Goal: Transaction & Acquisition: Purchase product/service

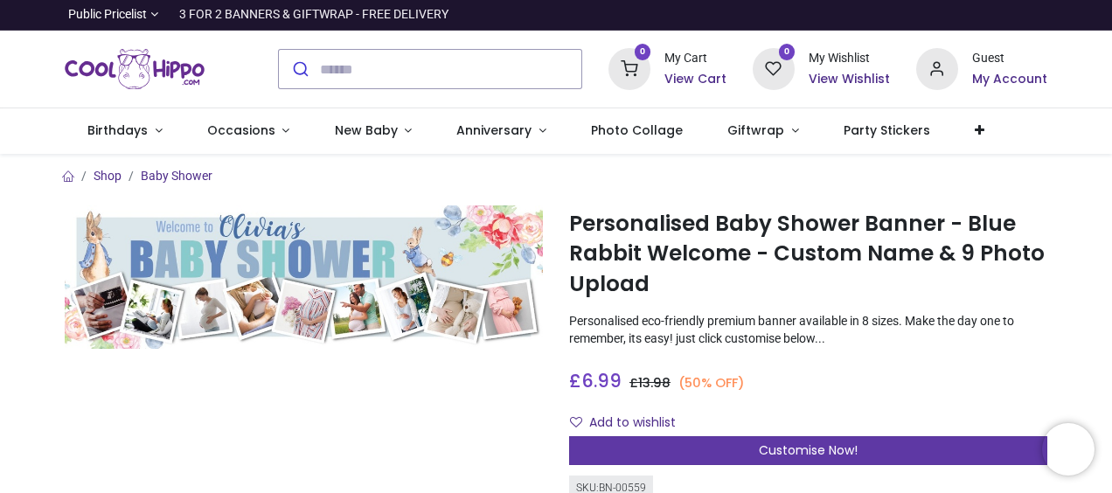
click at [839, 459] on div "Customise Now!" at bounding box center [808, 451] width 478 height 30
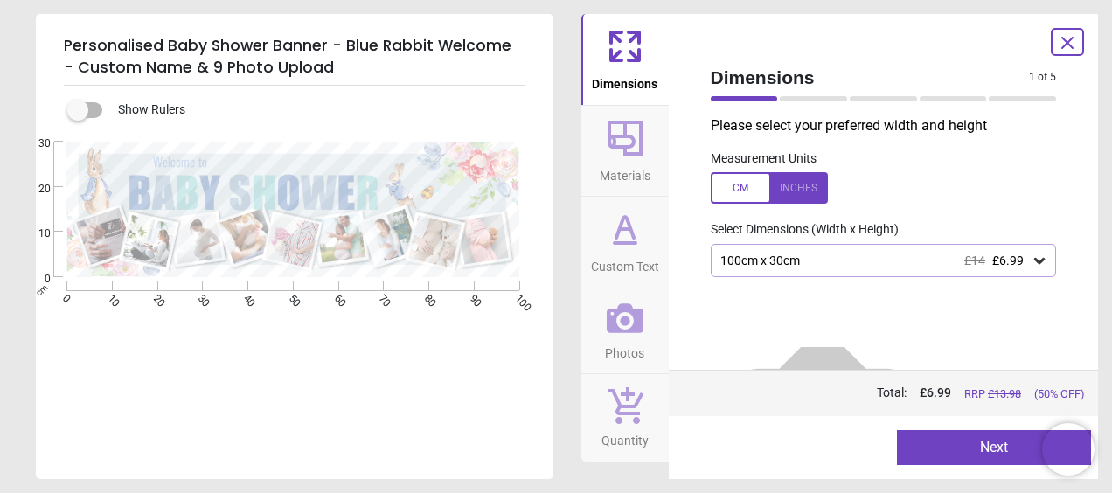
click at [798, 192] on div at bounding box center [769, 187] width 117 height 31
click at [1034, 266] on icon at bounding box center [1038, 260] width 17 height 17
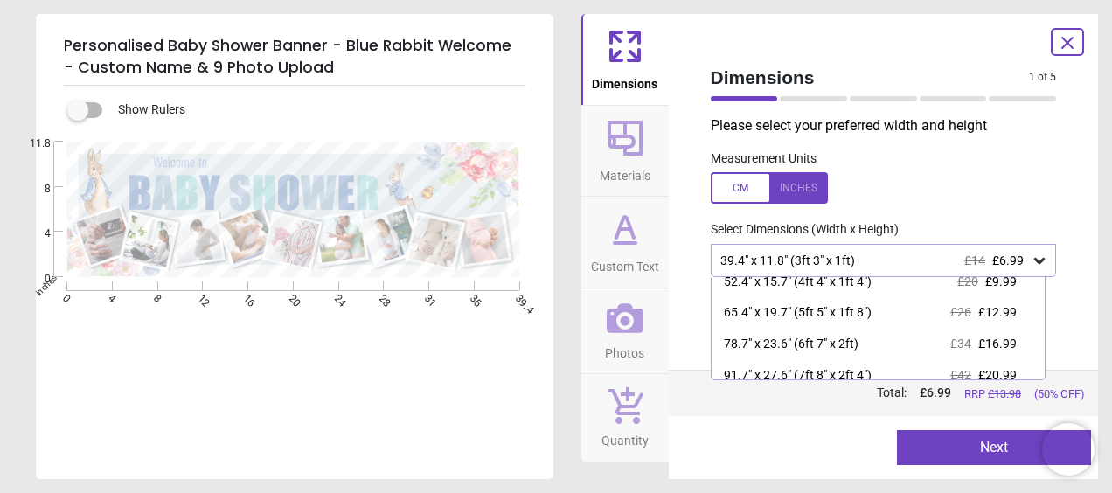
scroll to position [44, 0]
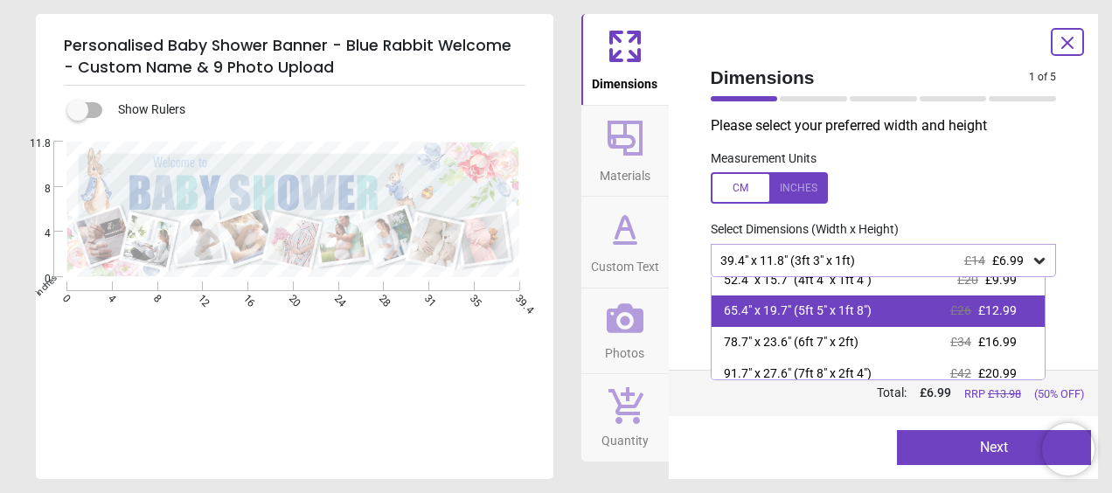
click at [858, 312] on div "65.4" x 19.7" (5ft 5" x 1ft 8")" at bounding box center [798, 310] width 148 height 17
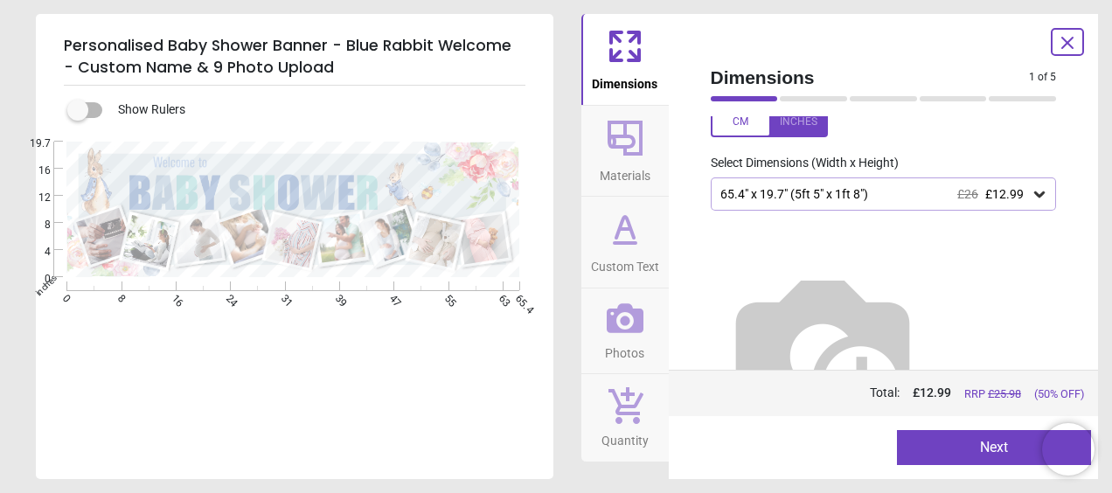
scroll to position [80, 0]
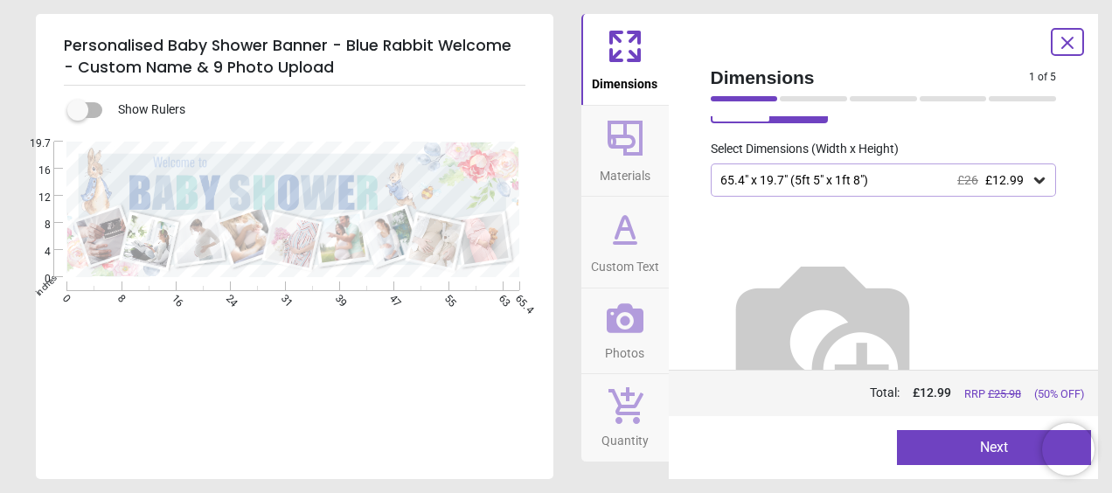
click at [926, 264] on img at bounding box center [823, 337] width 224 height 224
click at [1030, 177] on icon at bounding box center [1038, 179] width 17 height 17
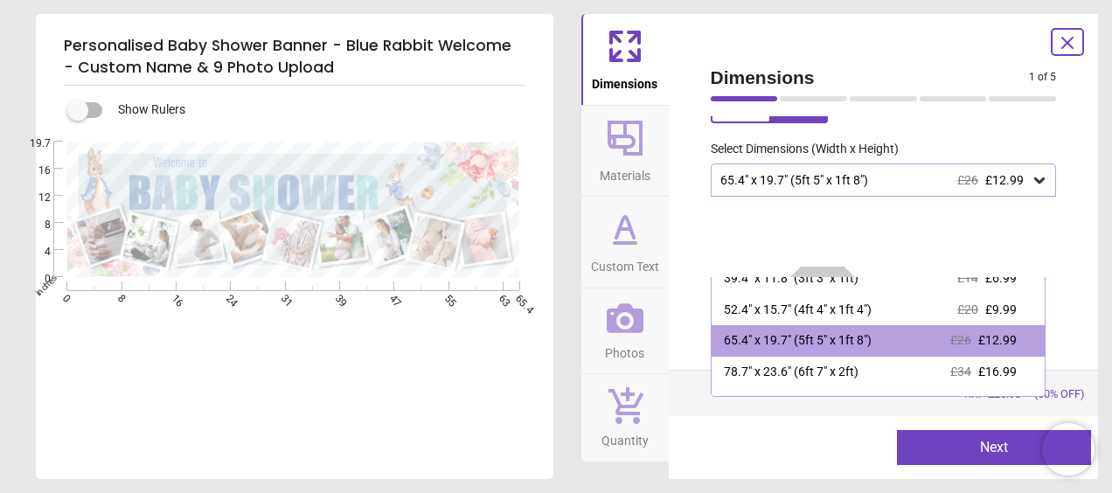
scroll to position [0, 0]
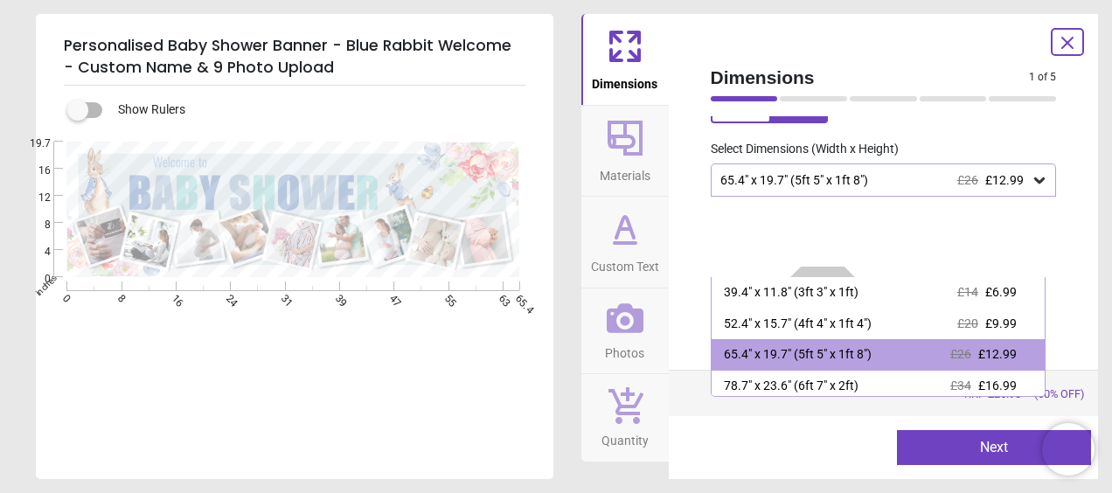
click at [880, 267] on img at bounding box center [823, 337] width 224 height 224
click at [934, 259] on img at bounding box center [823, 337] width 224 height 224
click at [790, 439] on div at bounding box center [780, 447] width 194 height 35
click at [1030, 186] on icon at bounding box center [1038, 179] width 17 height 17
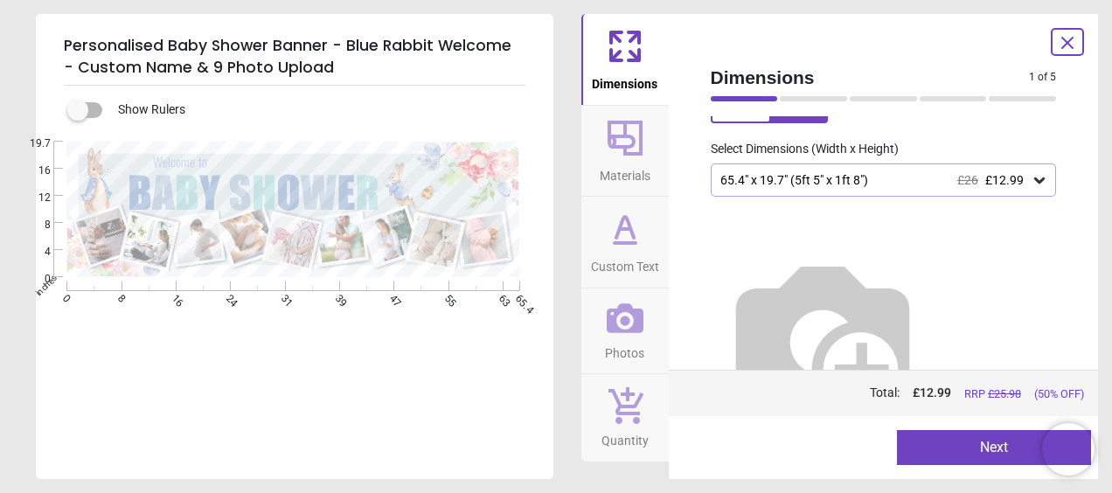
click at [912, 271] on img at bounding box center [823, 337] width 224 height 224
click at [821, 104] on div "1 of 6" at bounding box center [884, 98] width 360 height 17
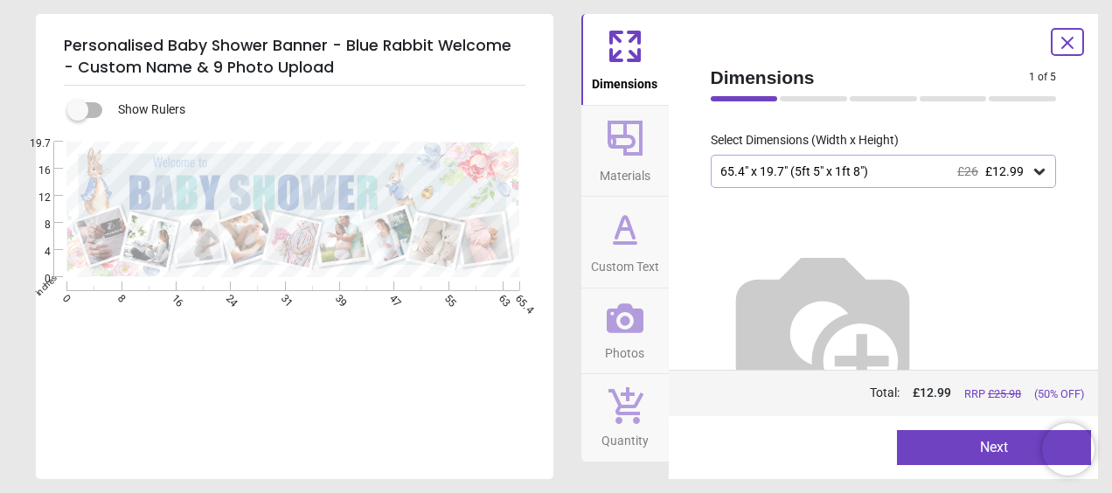
click at [1000, 181] on div "65.4" x 19.7" (5ft 5" x 1ft 8") £26 £12.99" at bounding box center [884, 171] width 346 height 33
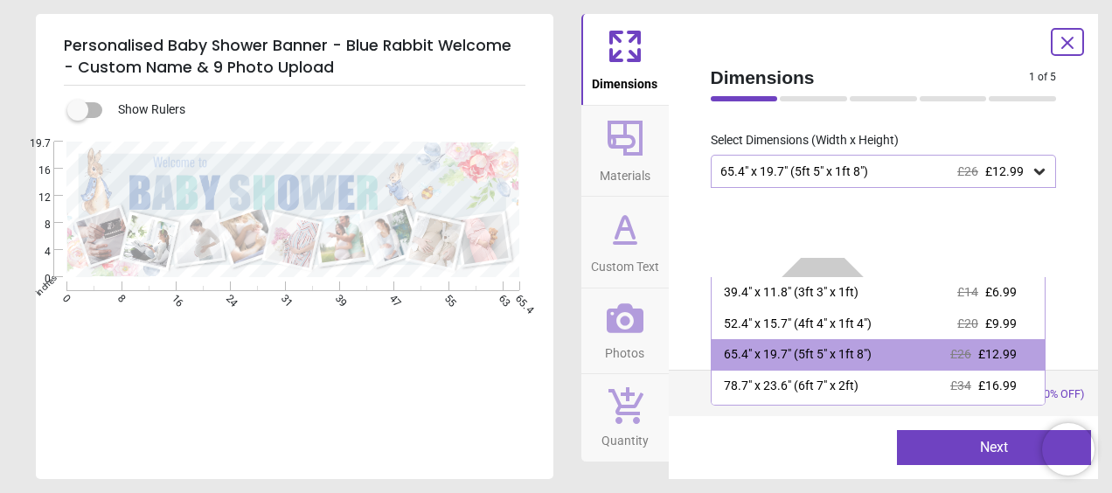
click at [982, 211] on div at bounding box center [884, 321] width 374 height 267
click at [934, 230] on img at bounding box center [823, 328] width 224 height 224
click at [887, 196] on div at bounding box center [884, 321] width 374 height 267
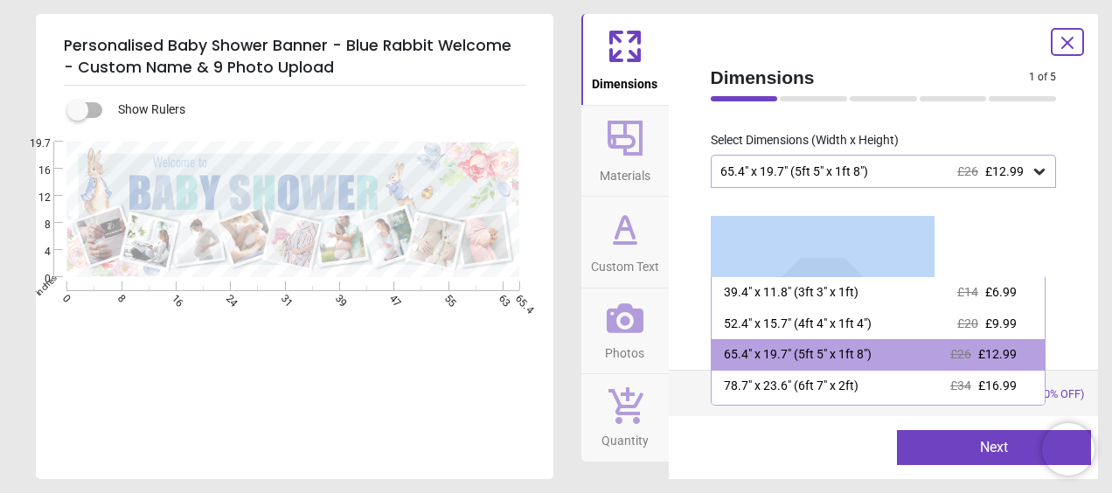
click at [887, 196] on div at bounding box center [884, 321] width 374 height 267
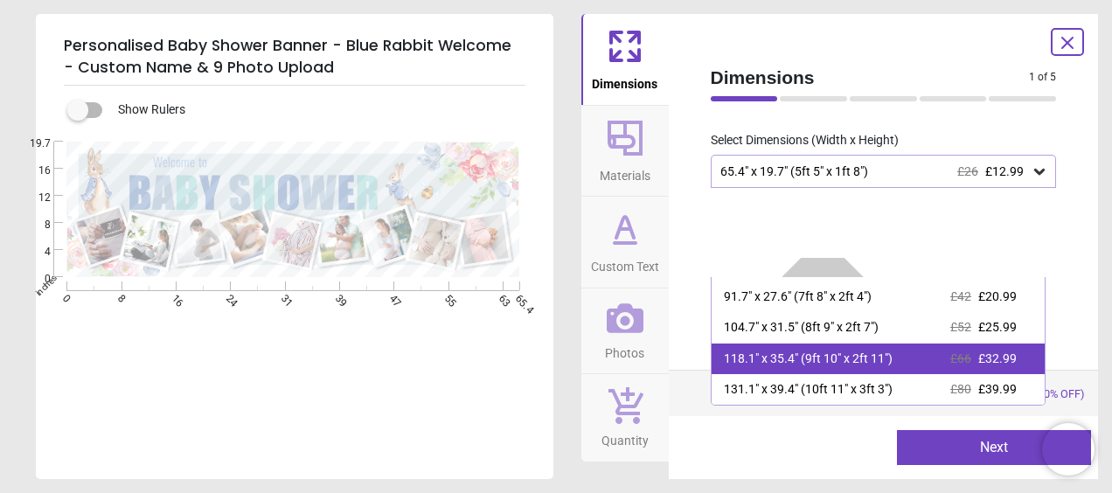
click at [899, 355] on div "118.1" x 35.4" (9ft 10" x 2ft 11") £66 £32.99" at bounding box center [878, 358] width 334 height 31
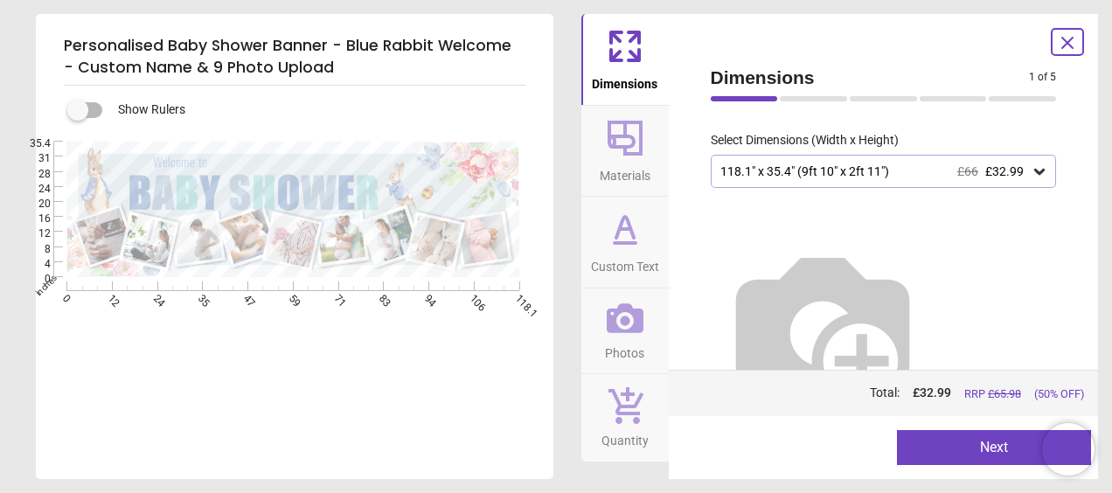
click at [1021, 173] on div "118.1" x 35.4" (9ft 10" x 2ft 11") £66 £32.99" at bounding box center [874, 171] width 313 height 15
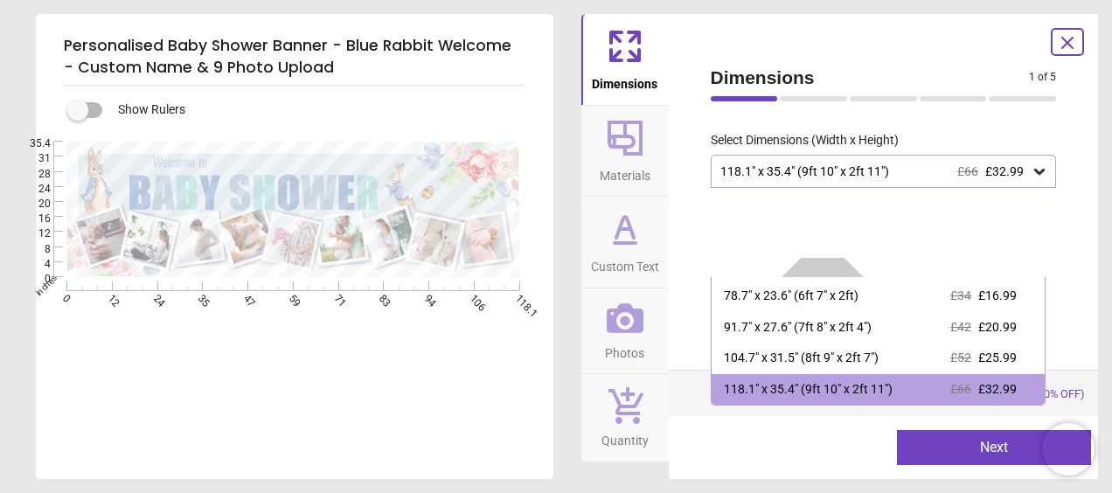
scroll to position [121, 0]
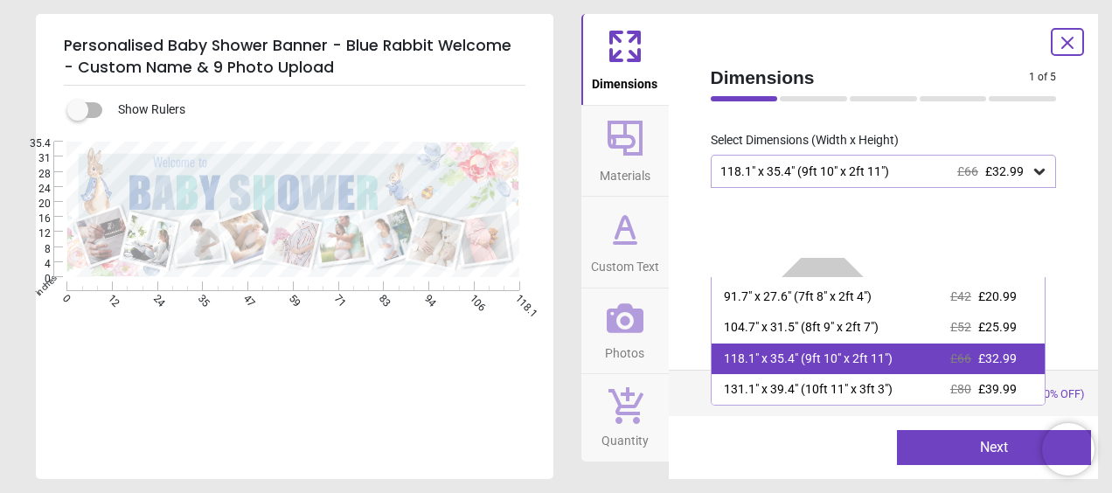
click at [840, 363] on div "118.1" x 35.4" (9ft 10" x 2ft 11")" at bounding box center [808, 358] width 169 height 17
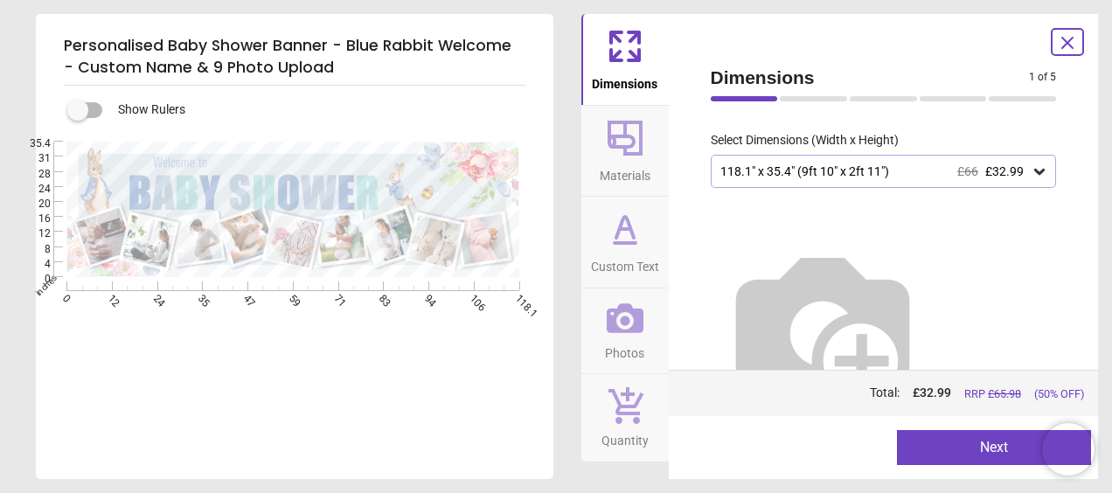
click at [1000, 448] on button "Next" at bounding box center [994, 447] width 194 height 35
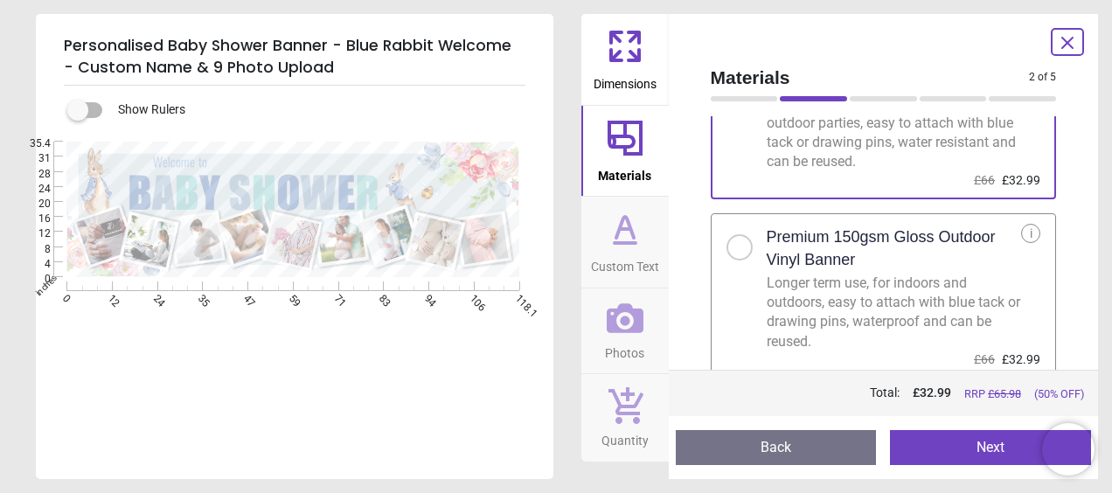
scroll to position [124, 0]
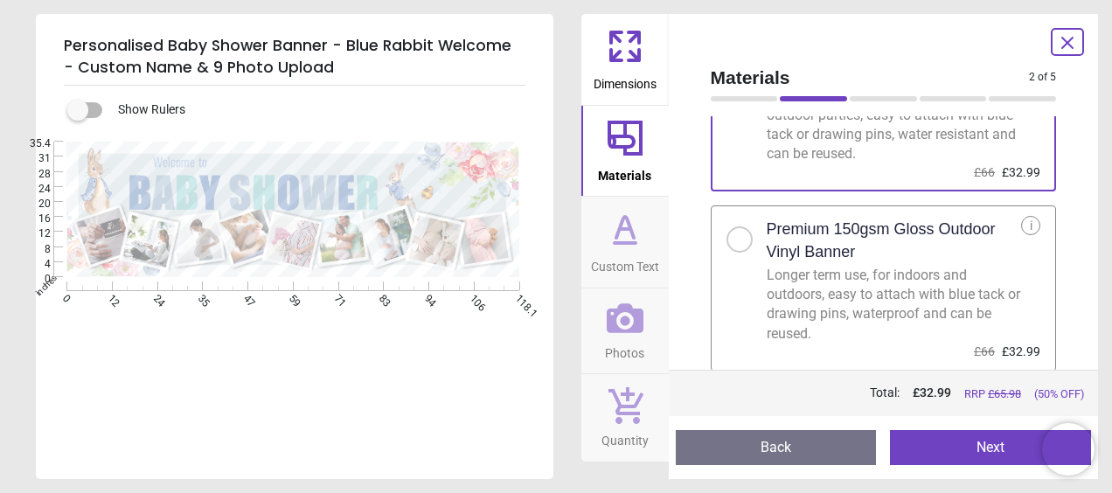
click at [735, 241] on div at bounding box center [739, 239] width 10 height 10
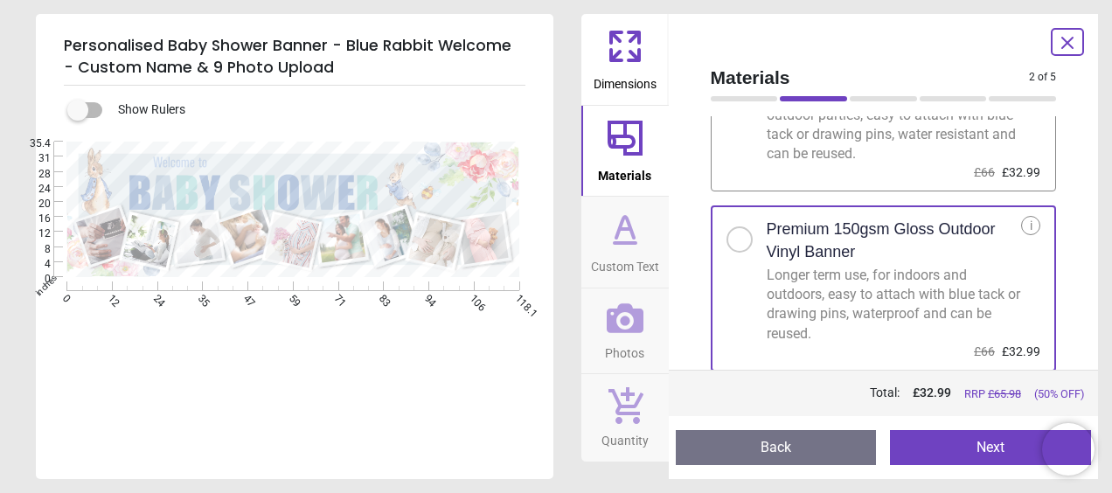
click at [986, 447] on button "Next" at bounding box center [990, 447] width 201 height 35
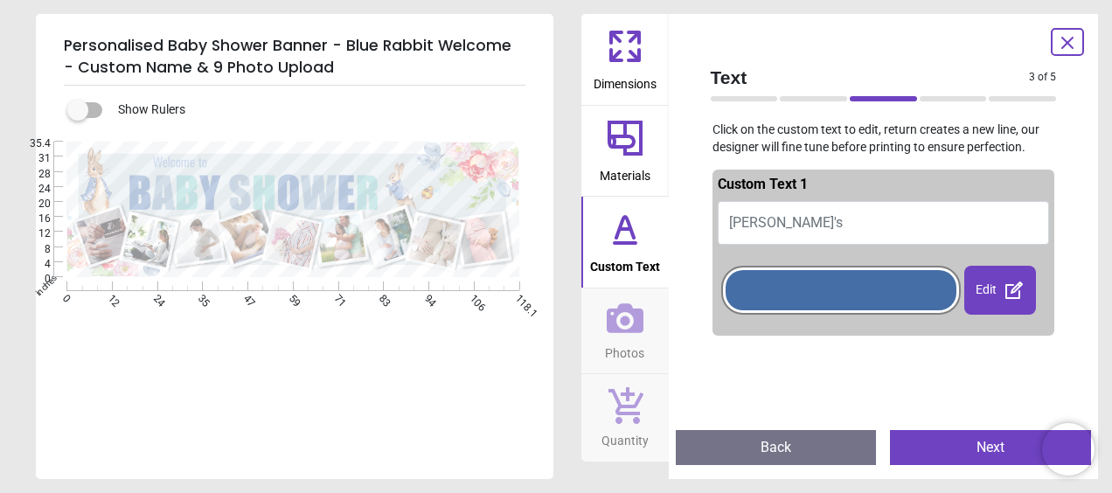
scroll to position [2, 0]
click at [799, 238] on button "Olivia's" at bounding box center [884, 221] width 332 height 44
click at [778, 213] on button "Olivia's" at bounding box center [884, 221] width 332 height 44
click at [771, 212] on span "Olivia's" at bounding box center [786, 220] width 114 height 17
click at [244, 163] on textarea at bounding box center [300, 166] width 175 height 31
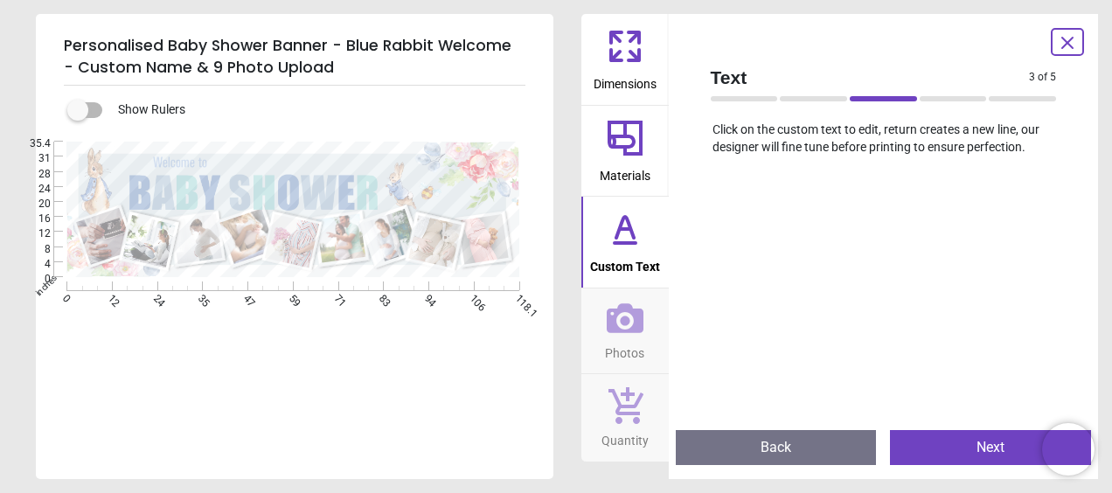
scroll to position [0, 0]
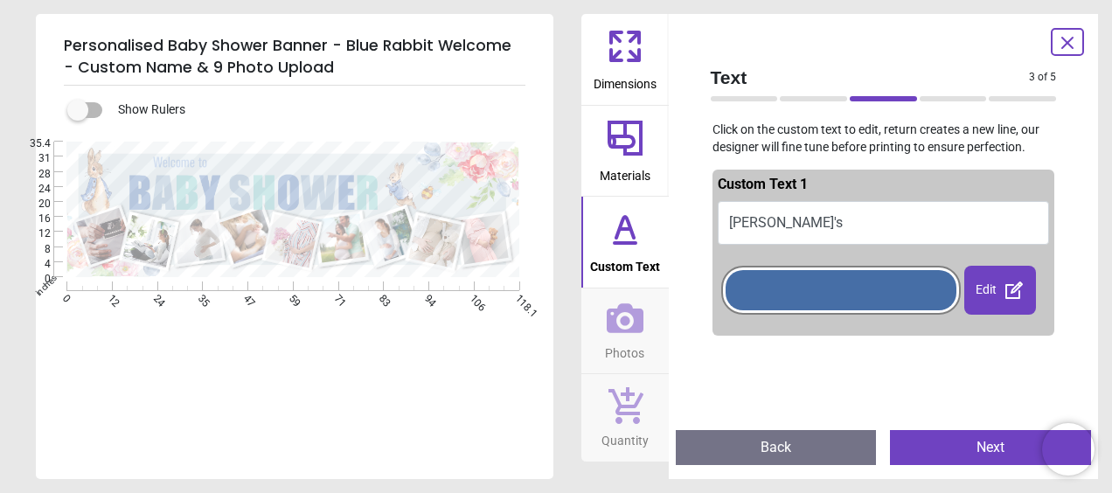
type textarea "*******"
click at [1002, 454] on button "Next" at bounding box center [990, 447] width 201 height 35
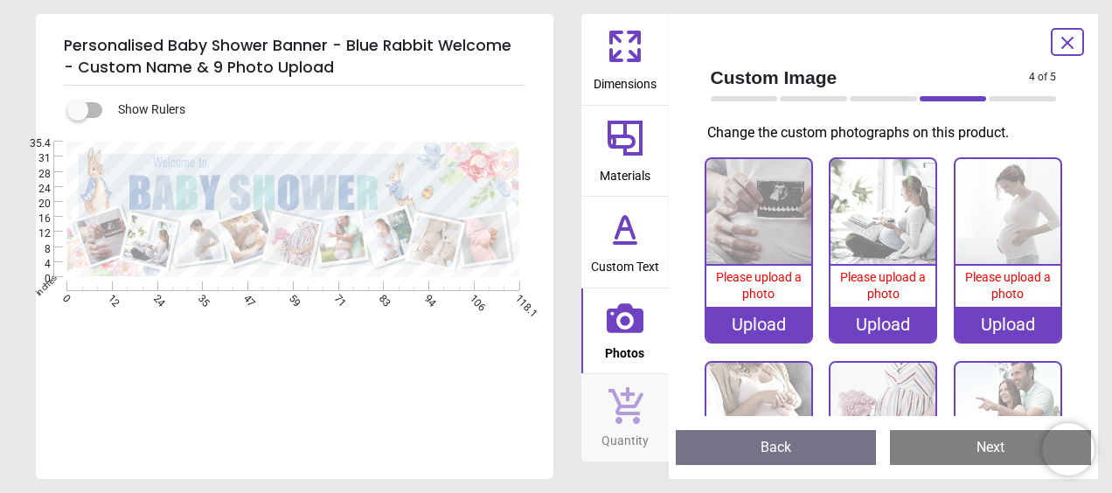
click at [748, 329] on div "Upload" at bounding box center [758, 324] width 105 height 35
click at [757, 318] on div "Upload" at bounding box center [758, 324] width 105 height 35
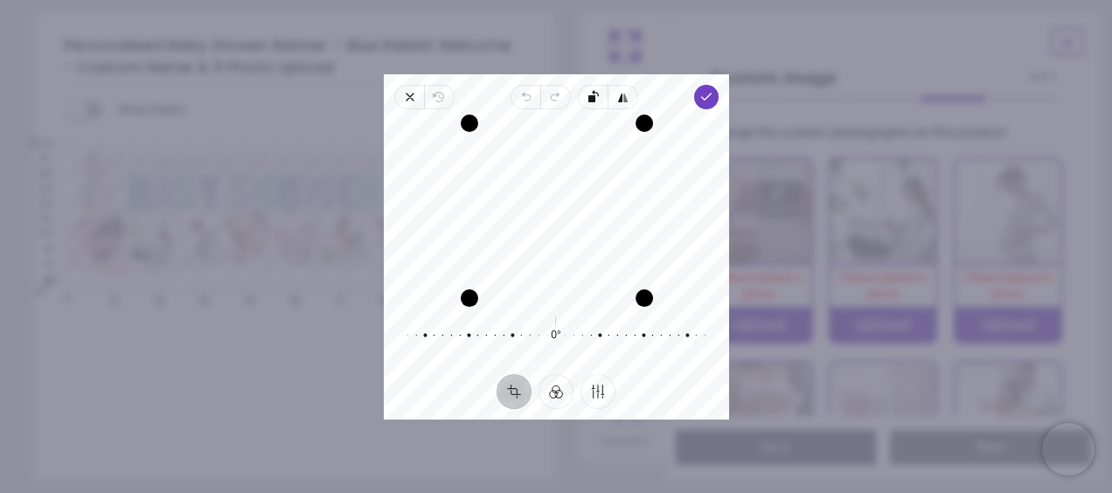
drag, startPoint x: 632, startPoint y: 299, endPoint x: 602, endPoint y: 325, distance: 39.6
click at [602, 325] on div "Recenter 0° Reset" at bounding box center [556, 241] width 345 height 265
click at [551, 228] on div "Recenter" at bounding box center [556, 210] width 317 height 174
drag, startPoint x: 468, startPoint y: 301, endPoint x: 436, endPoint y: 350, distance: 58.9
click at [436, 350] on div "Recenter 0° Reset" at bounding box center [556, 241] width 345 height 265
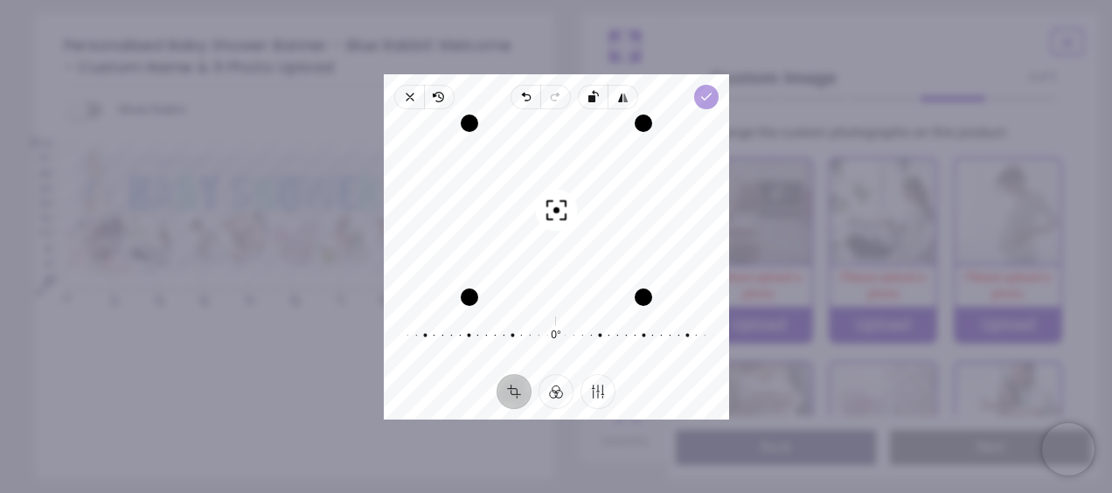
click at [704, 96] on polyline "button" at bounding box center [706, 97] width 10 height 6
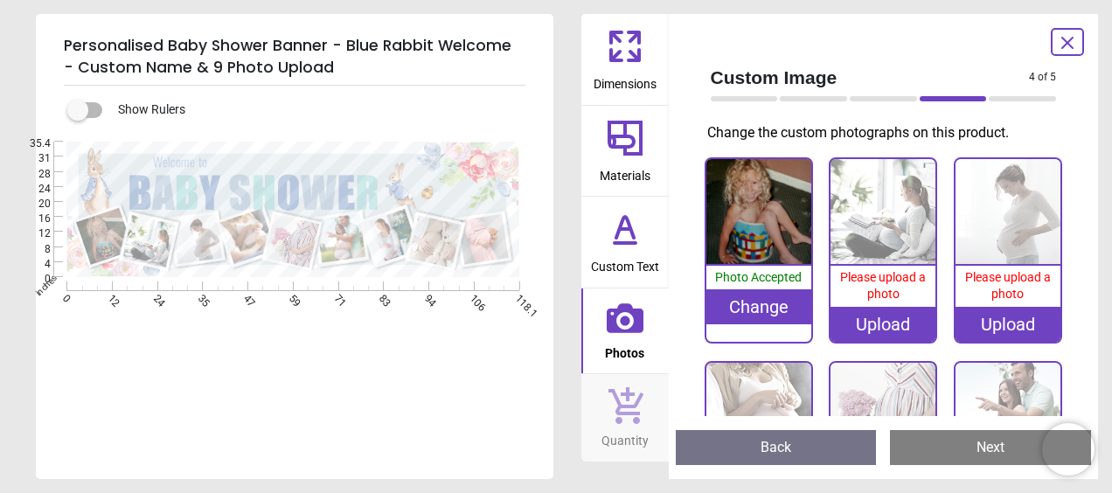
click at [872, 325] on div "Upload" at bounding box center [882, 324] width 105 height 35
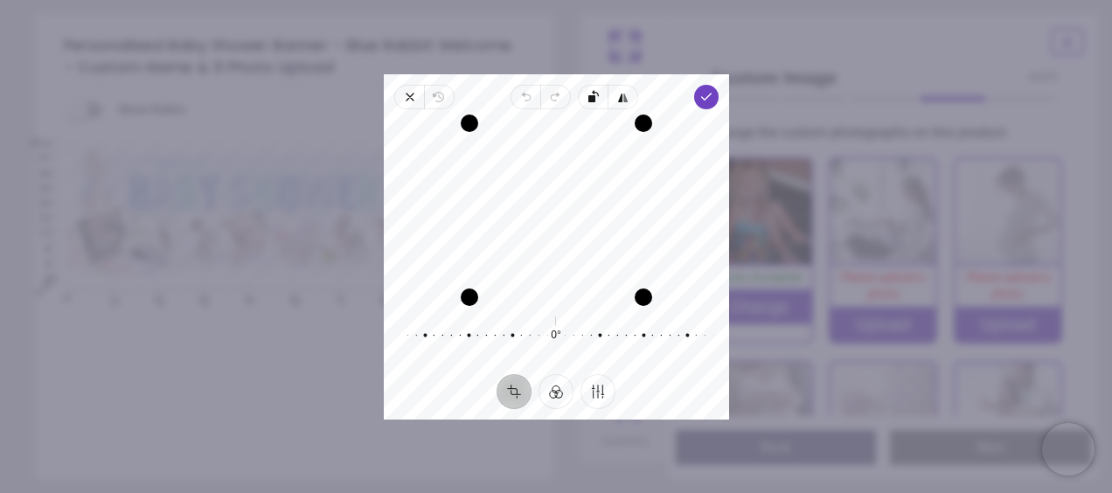
drag, startPoint x: 532, startPoint y: 274, endPoint x: 534, endPoint y: 304, distance: 29.8
click at [534, 297] on div "Recenter" at bounding box center [556, 210] width 317 height 174
click at [580, 183] on div "Recenter" at bounding box center [556, 210] width 317 height 174
click at [703, 98] on polyline "button" at bounding box center [706, 97] width 10 height 6
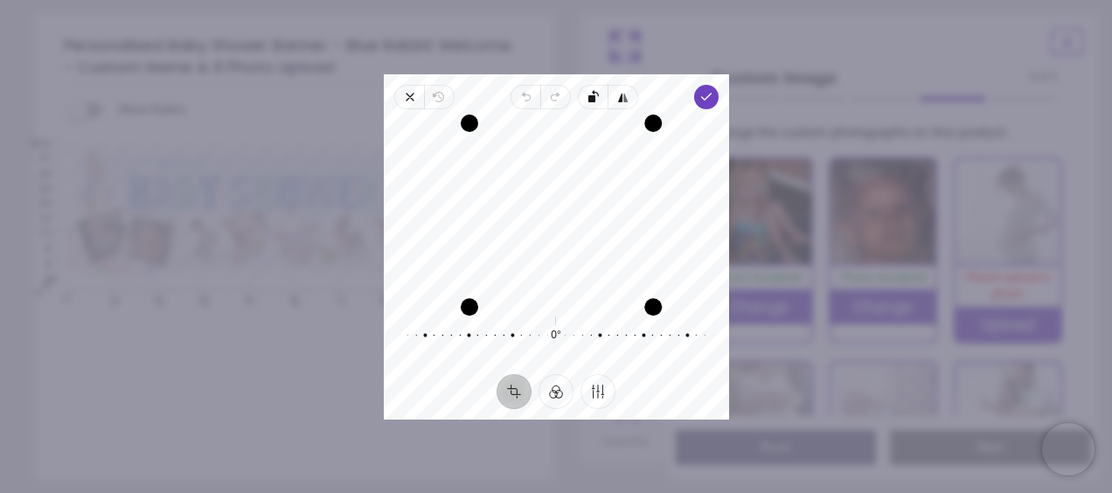
drag, startPoint x: 642, startPoint y: 302, endPoint x: 748, endPoint y: 413, distance: 152.7
click at [748, 413] on div "Personalised Baby Shower Banner - Blue Rabbit Welcome - Custom Name & 9 Photo U…" at bounding box center [808, 469] width 478 height 126
drag, startPoint x: 565, startPoint y: 208, endPoint x: 566, endPoint y: 233, distance: 25.4
click at [566, 233] on div "Recenter" at bounding box center [556, 210] width 317 height 174
drag, startPoint x: 562, startPoint y: 304, endPoint x: 565, endPoint y: 377, distance: 72.6
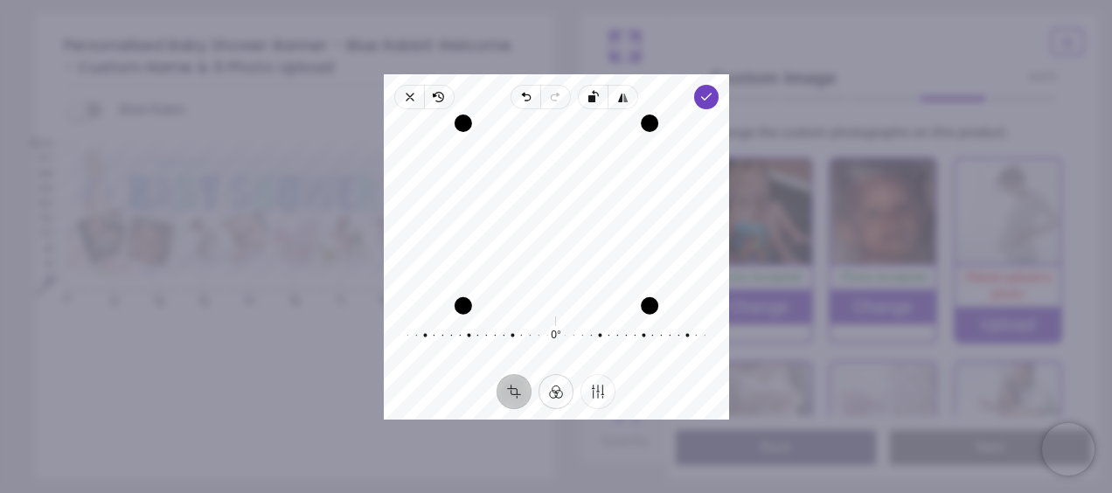
click at [565, 377] on div "Close Revert Undo Redo Rotate left Flip horizontal Done Crop Filter Finetune Re…" at bounding box center [556, 246] width 345 height 345
click at [704, 97] on polyline "button" at bounding box center [706, 97] width 10 height 6
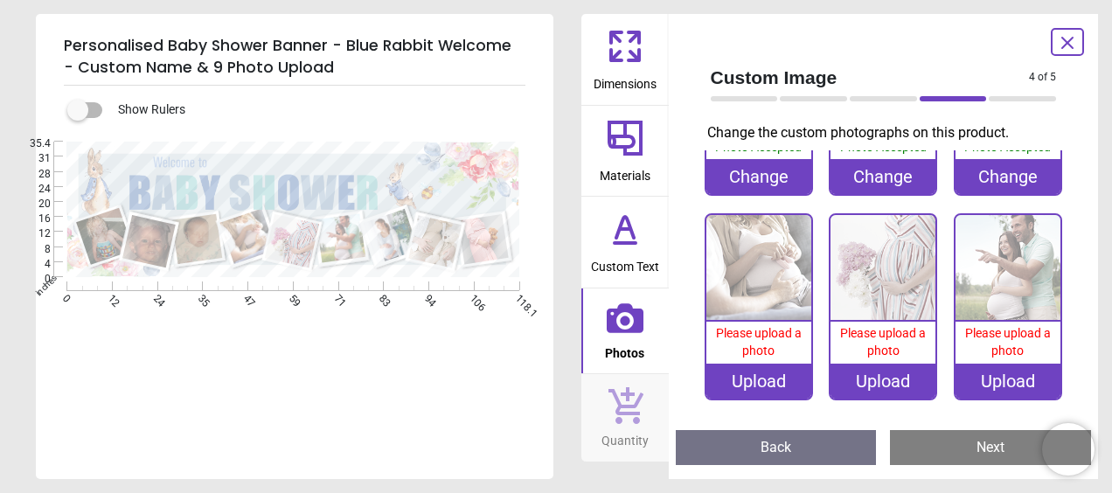
scroll to position [133, 0]
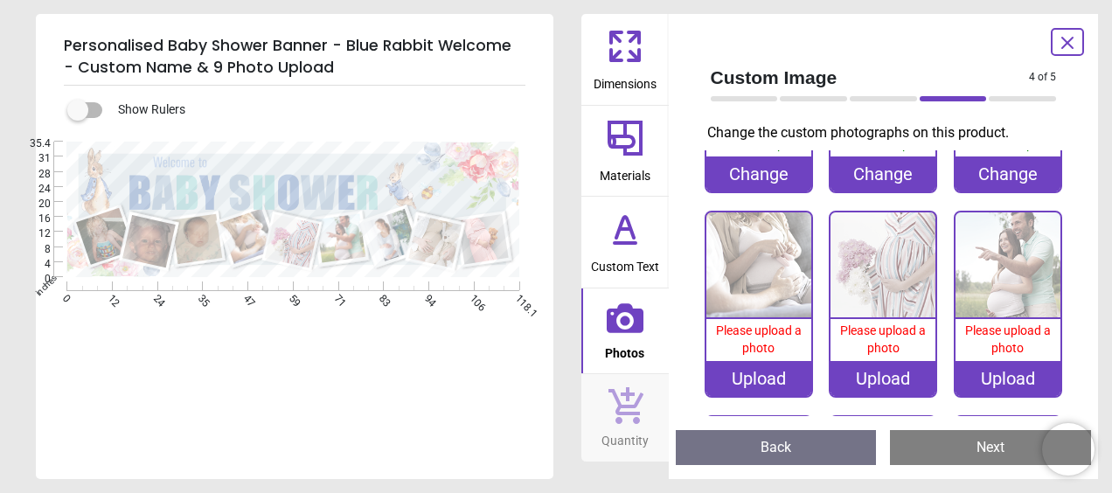
click at [739, 375] on div "Upload" at bounding box center [758, 378] width 105 height 35
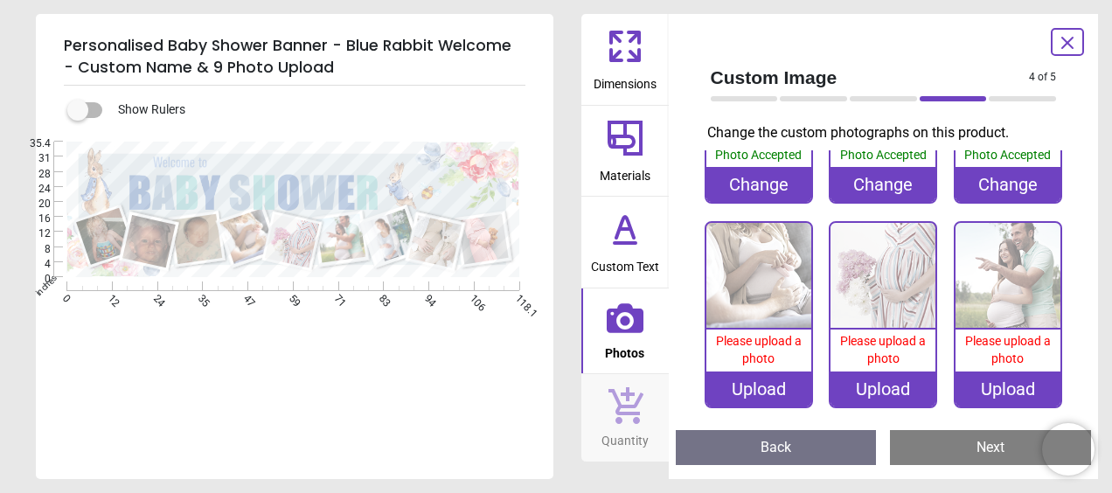
scroll to position [131, 0]
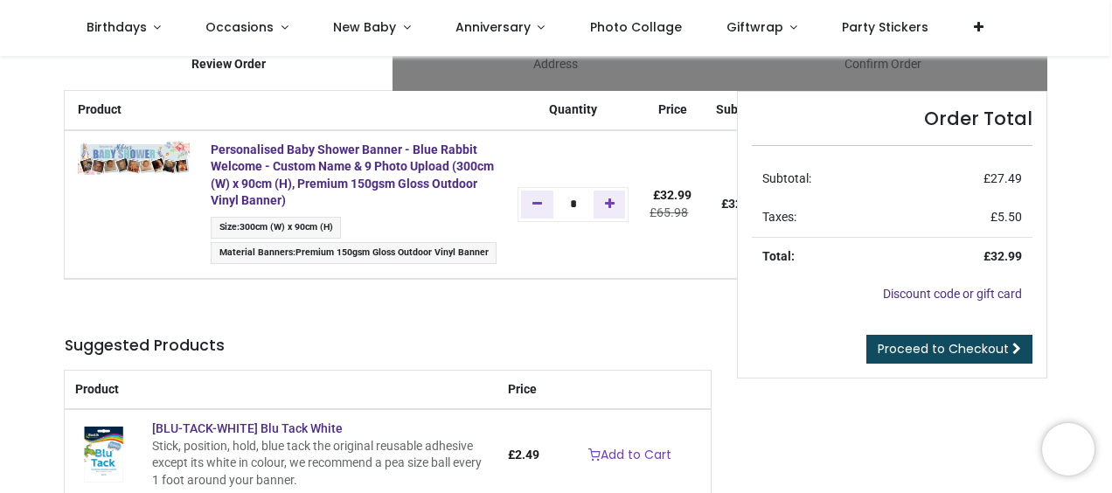
scroll to position [49, 0]
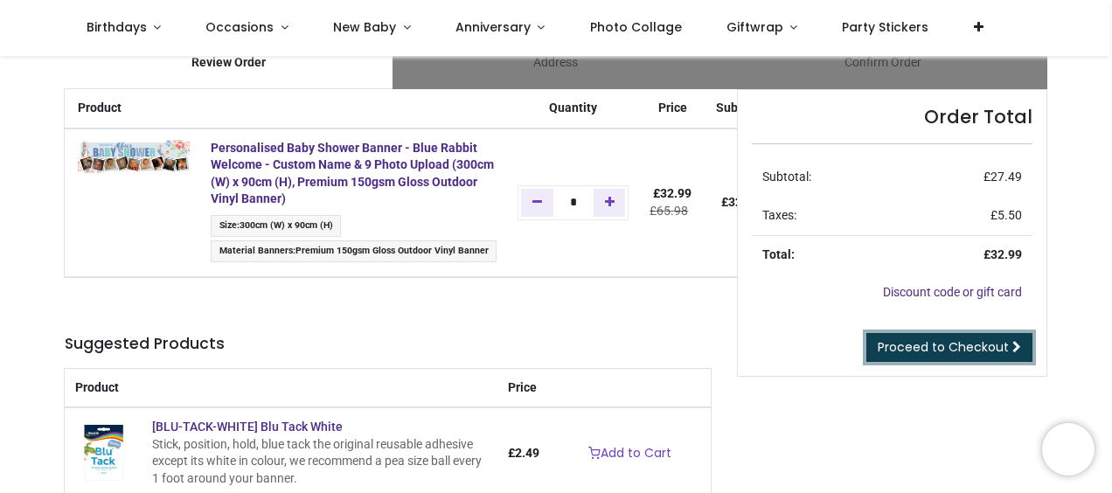
click at [991, 346] on span "Proceed to Checkout" at bounding box center [942, 346] width 131 height 17
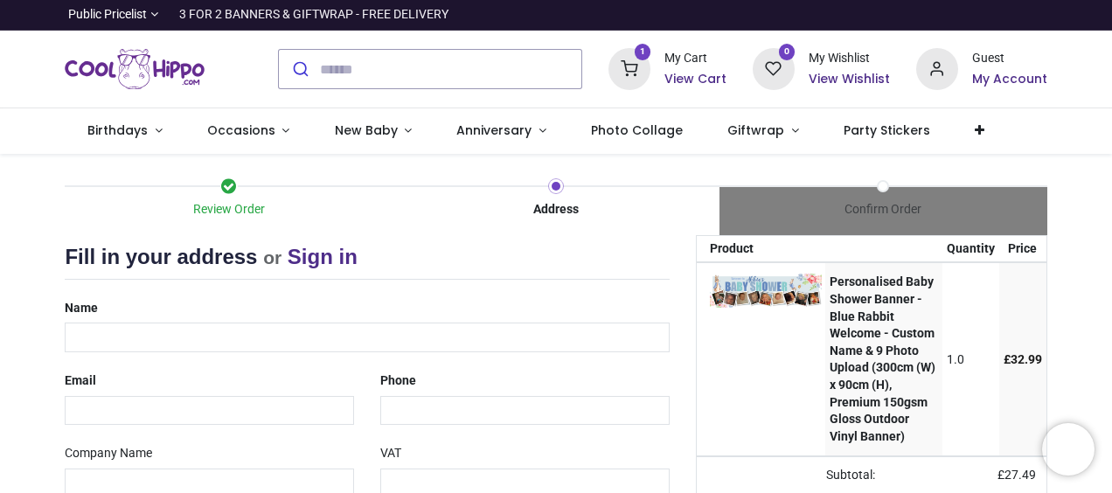
select select "***"
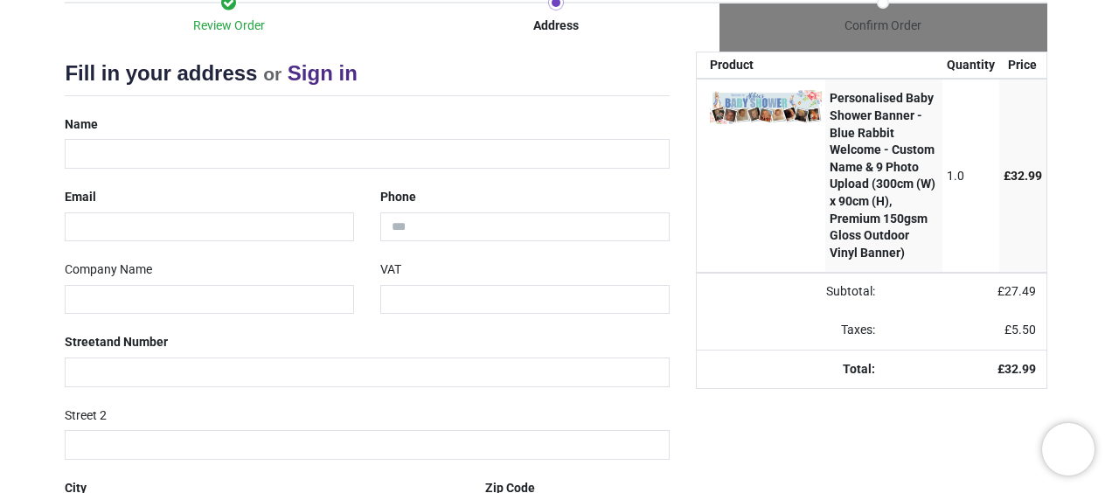
scroll to position [180, 0]
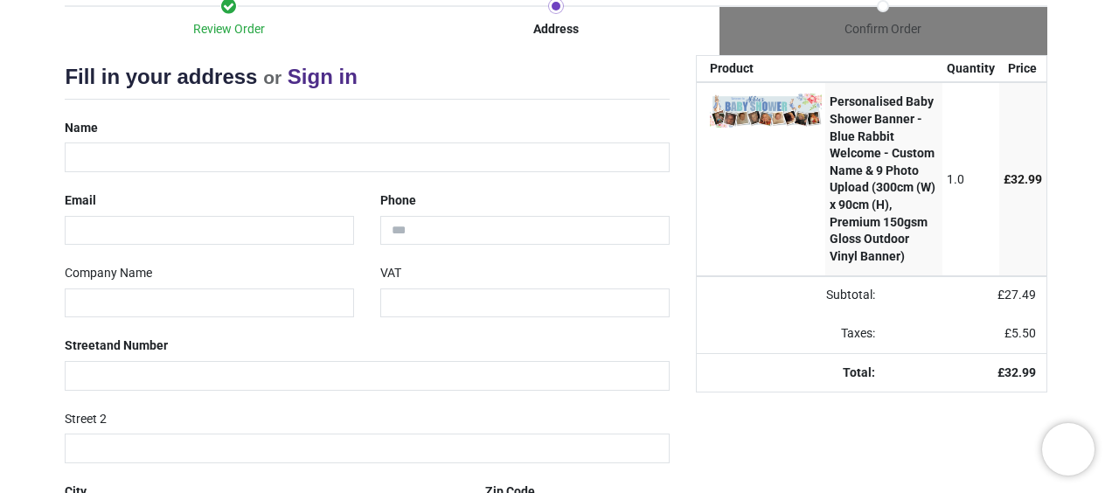
drag, startPoint x: 1106, startPoint y: 300, endPoint x: 642, endPoint y: 406, distance: 477.0
click at [642, 406] on div "Review Order Address Confirm Order Your order: £ 32.99 Product Price" at bounding box center [556, 340] width 1112 height 733
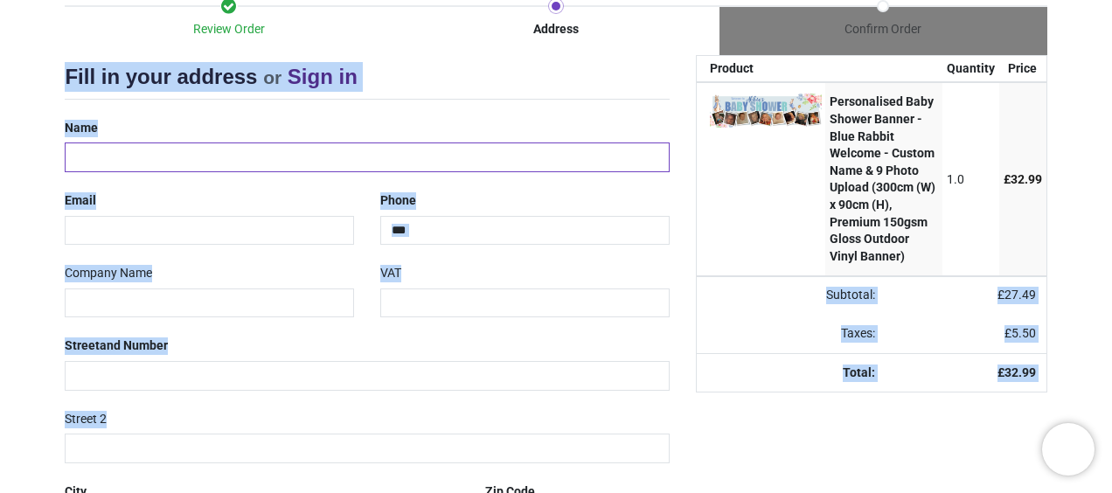
click at [87, 154] on input "text" at bounding box center [367, 157] width 604 height 30
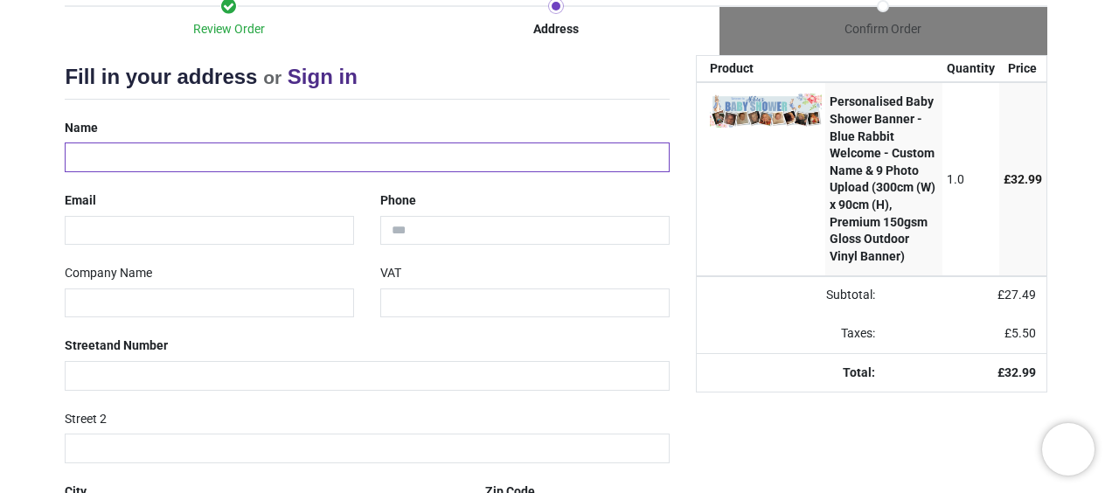
click at [87, 154] on input "text" at bounding box center [367, 157] width 604 height 30
type input "**********"
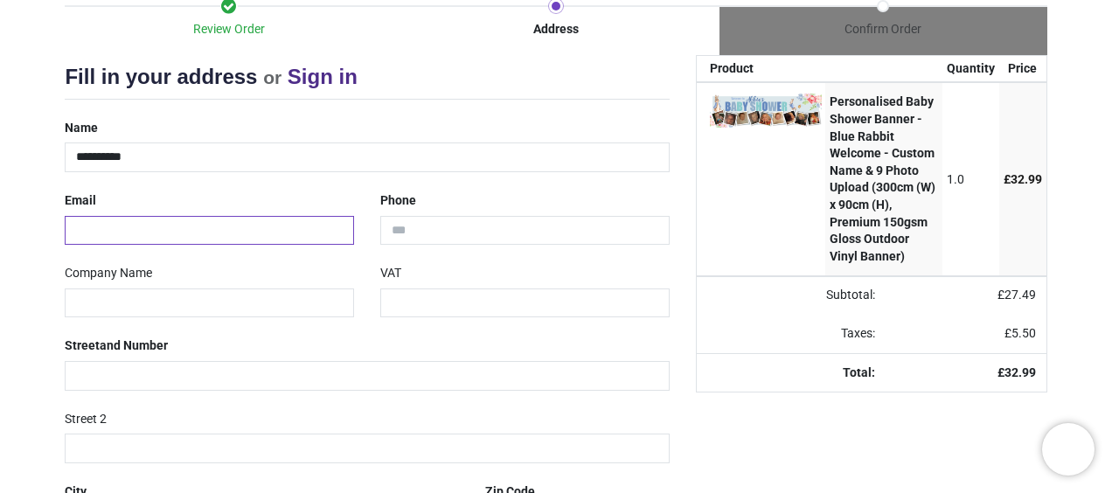
click at [107, 223] on input "email" at bounding box center [209, 231] width 289 height 30
type input "**********"
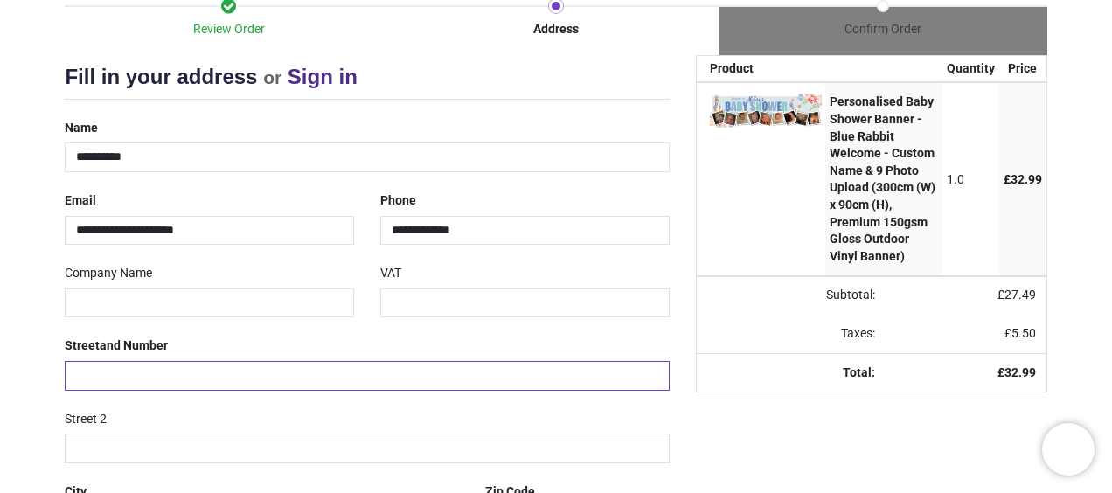
type input "**********"
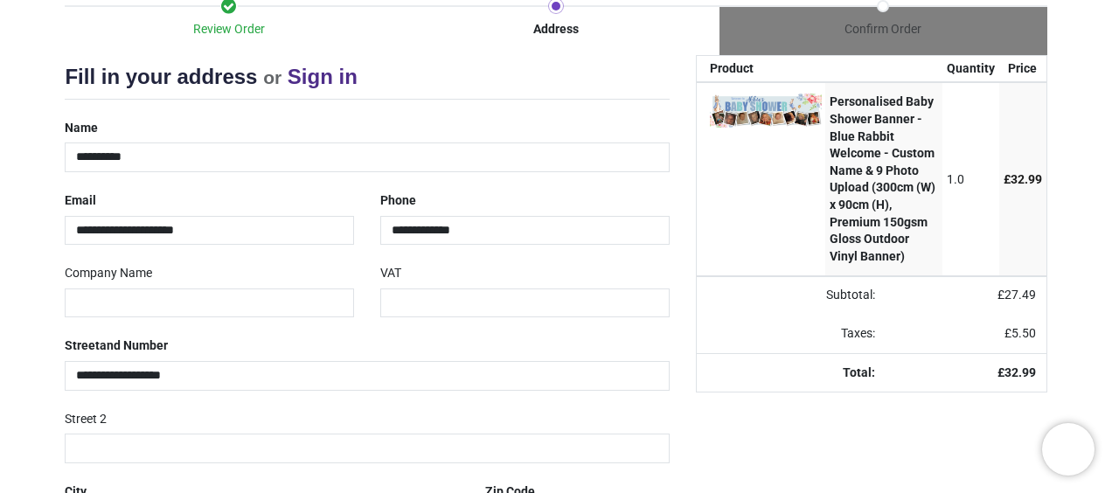
type input "*******"
drag, startPoint x: 202, startPoint y: 378, endPoint x: 0, endPoint y: 393, distance: 202.5
click at [0, 393] on html "Login • Register Birthdays Milestone Birthday 1510 products 208 121 224" at bounding box center [556, 246] width 1112 height 493
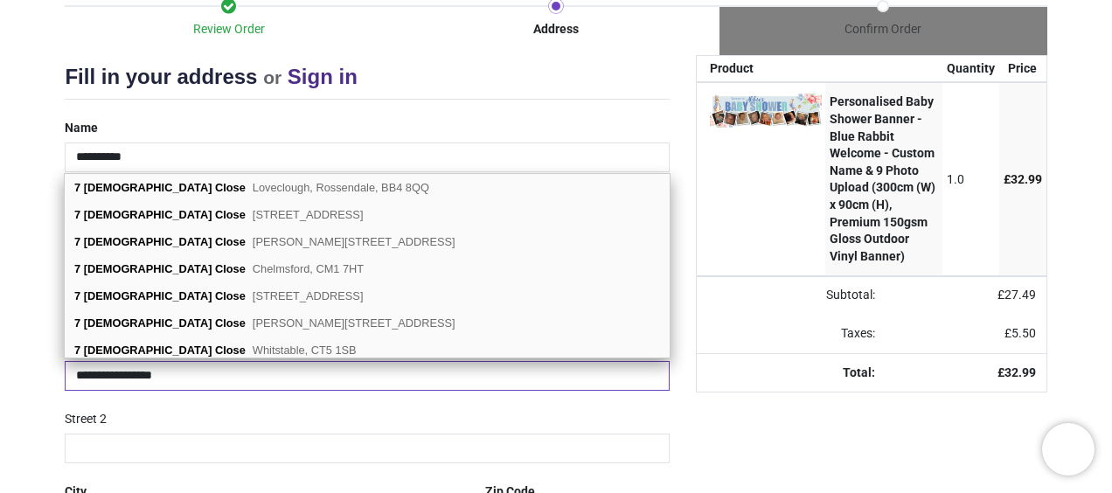
click at [98, 370] on input "**********" at bounding box center [367, 376] width 604 height 30
type input "**********"
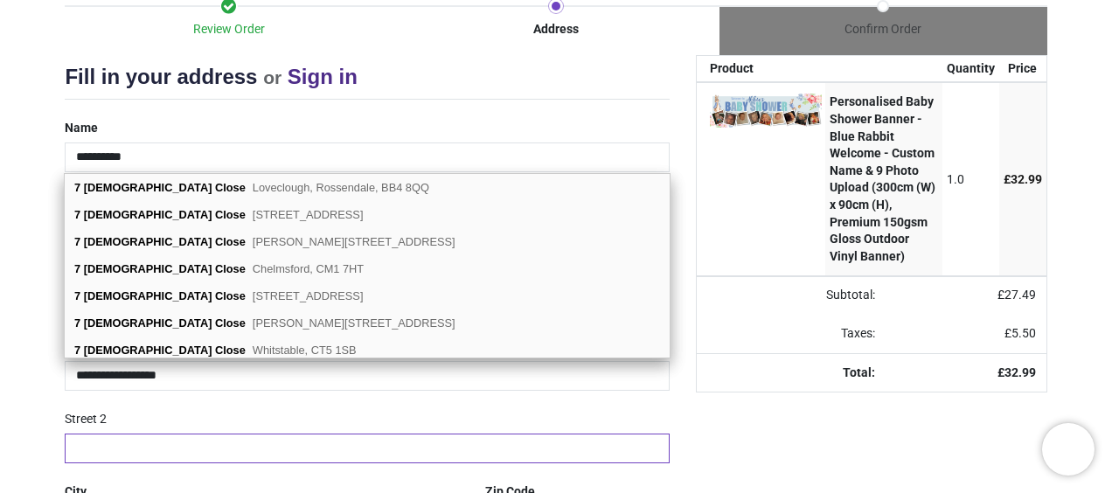
click at [114, 442] on input "text" at bounding box center [367, 449] width 604 height 30
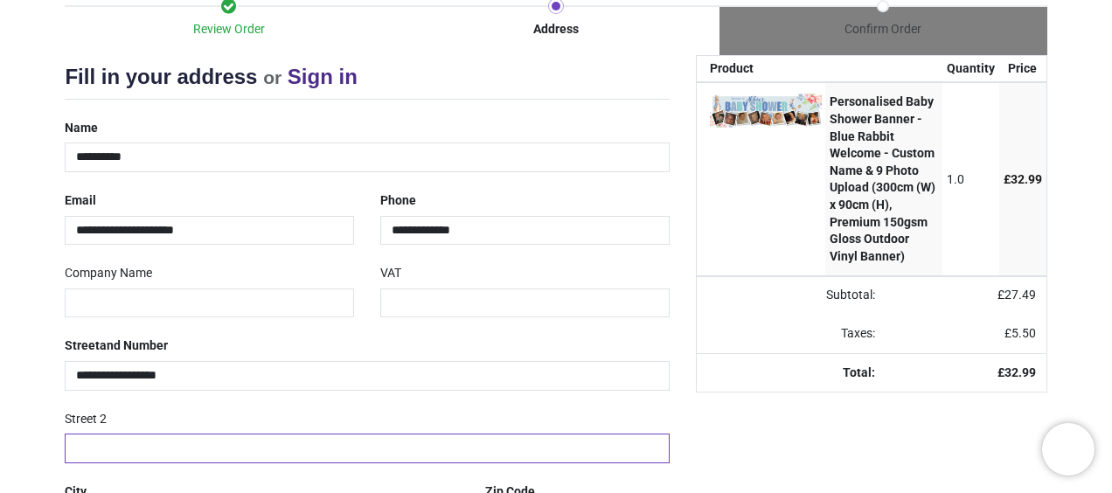
click at [81, 441] on input "text" at bounding box center [367, 449] width 604 height 30
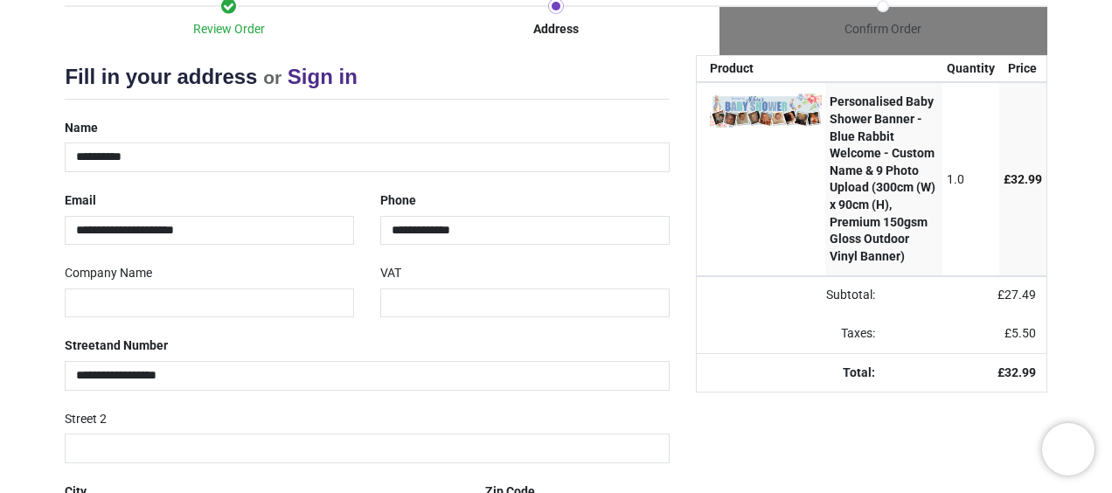
click at [34, 413] on div "Review Order Address Confirm Order Your order: £ 32.99 Product Price" at bounding box center [556, 340] width 1112 height 733
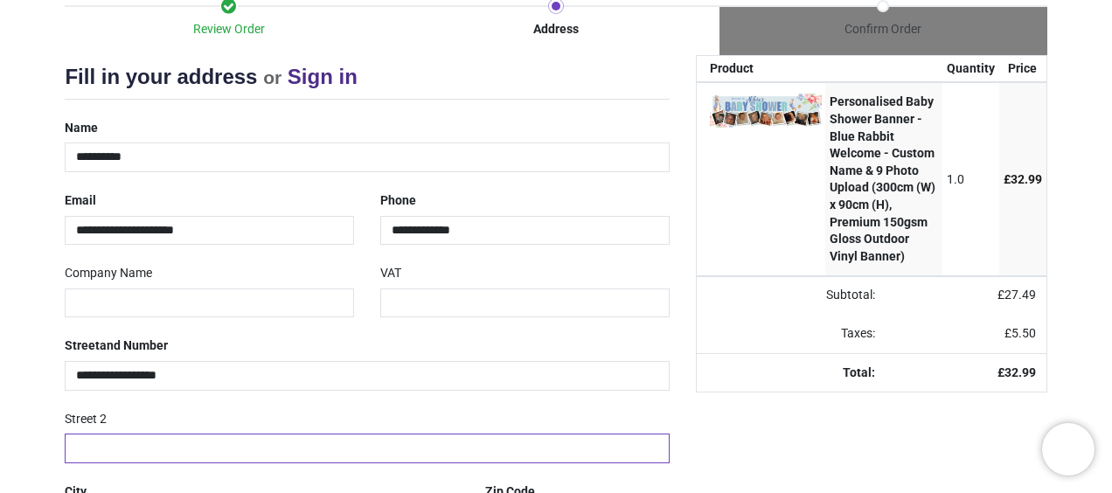
click at [105, 447] on input "text" at bounding box center [367, 449] width 604 height 30
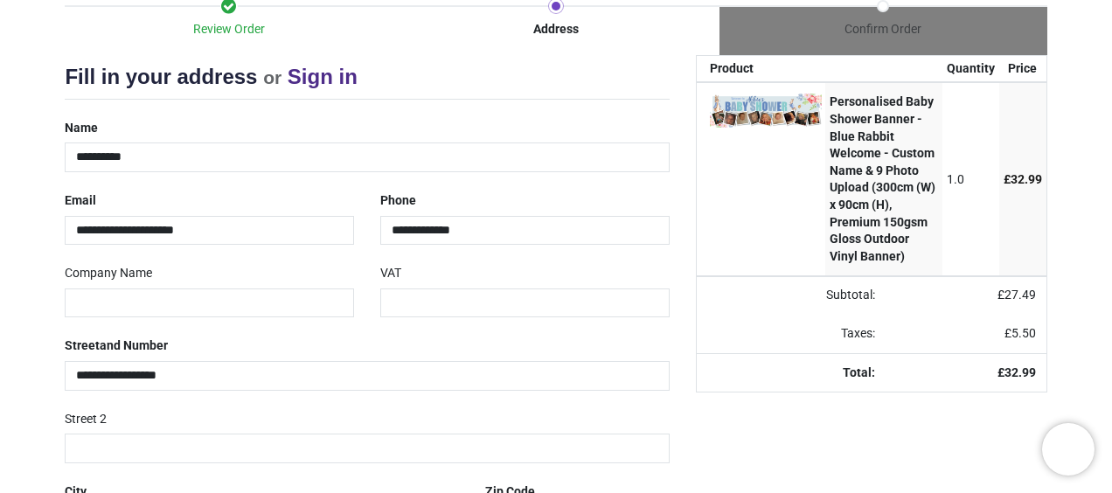
click at [40, 391] on div "Review Order Address Confirm Order Your order: £ 32.99 Product Price" at bounding box center [556, 340] width 1112 height 733
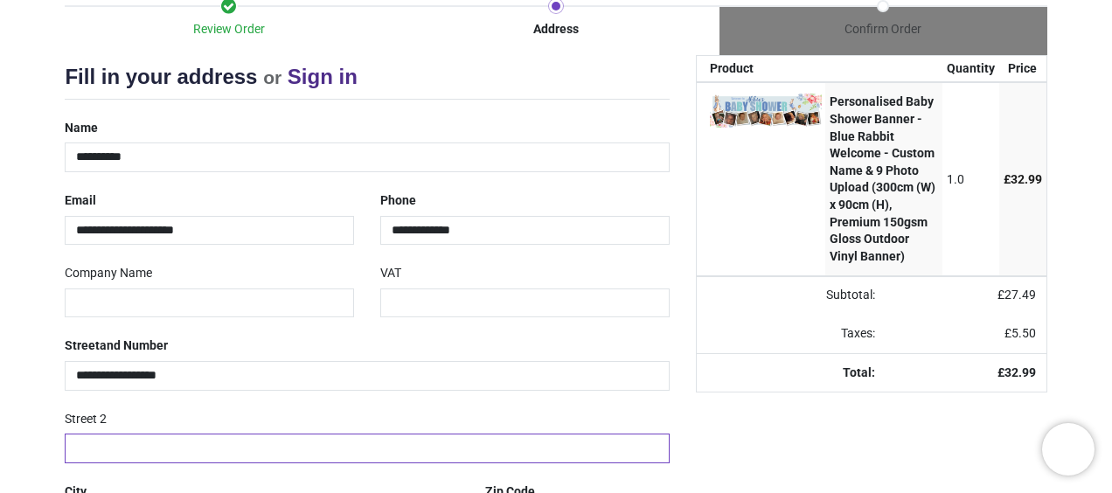
click at [97, 438] on input "text" at bounding box center [367, 449] width 604 height 30
type input "**********"
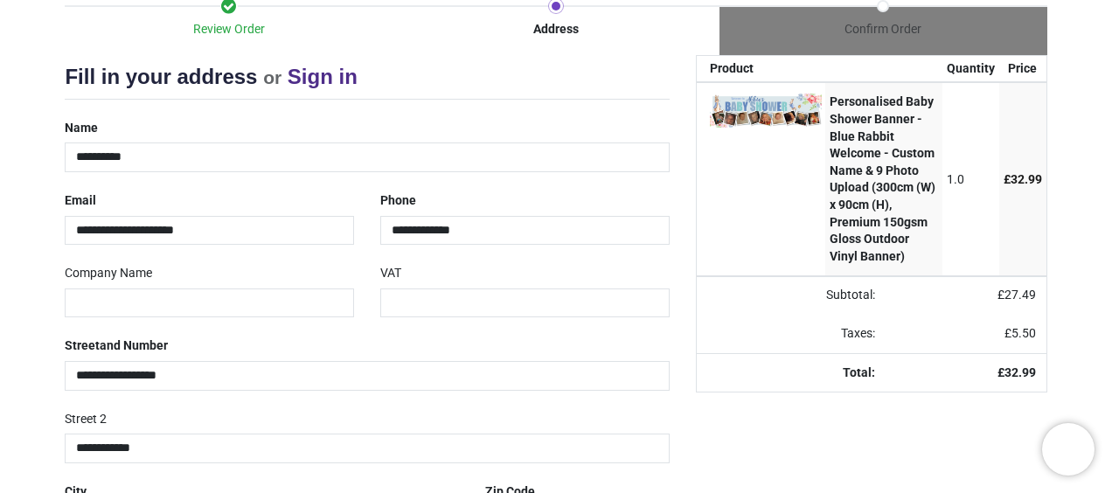
click at [38, 455] on div "Review Order Address Confirm Order Your order: £ 32.99 Product Price" at bounding box center [556, 340] width 1112 height 733
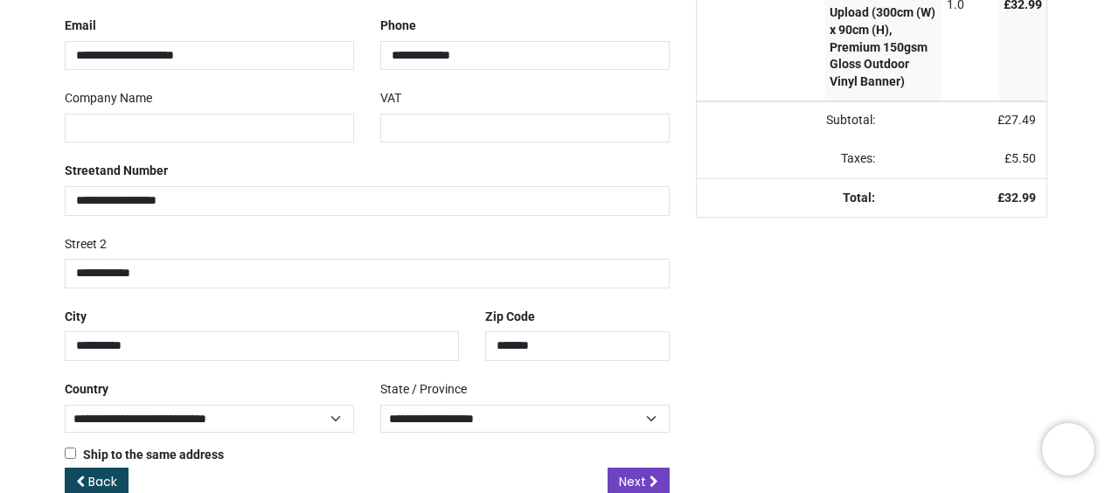
scroll to position [389, 0]
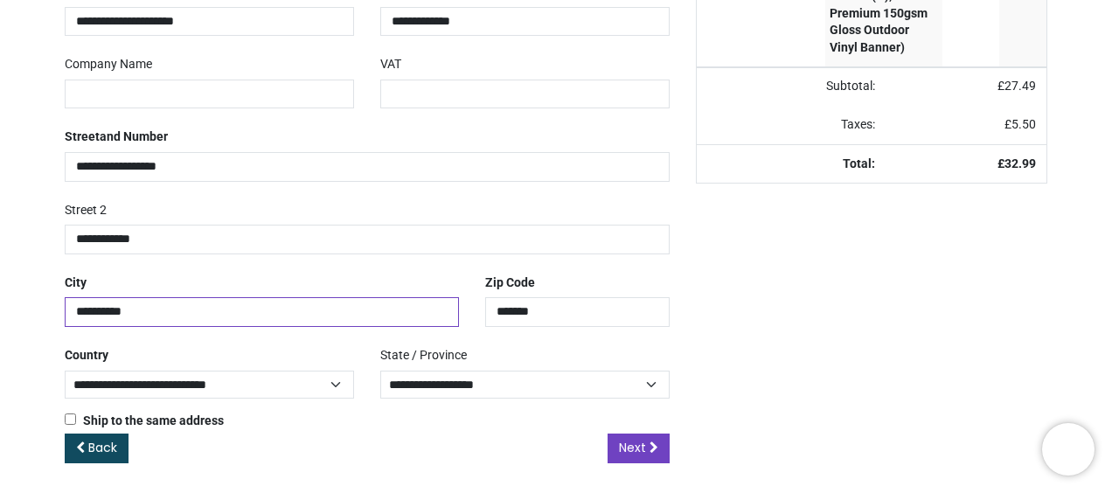
click at [171, 306] on input "**********" at bounding box center [262, 312] width 394 height 30
type input "*"
type input "*********"
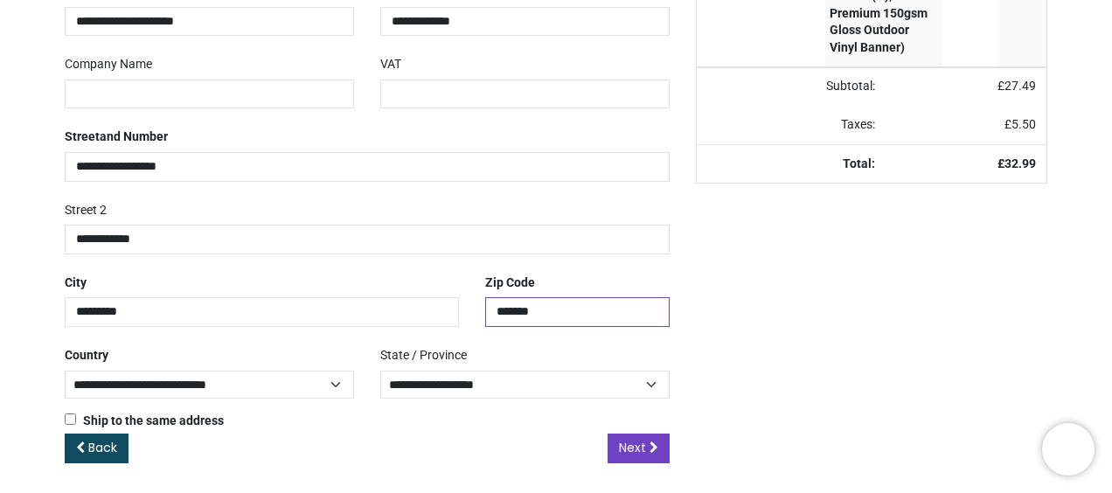
click at [555, 306] on input "*******" at bounding box center [577, 312] width 184 height 30
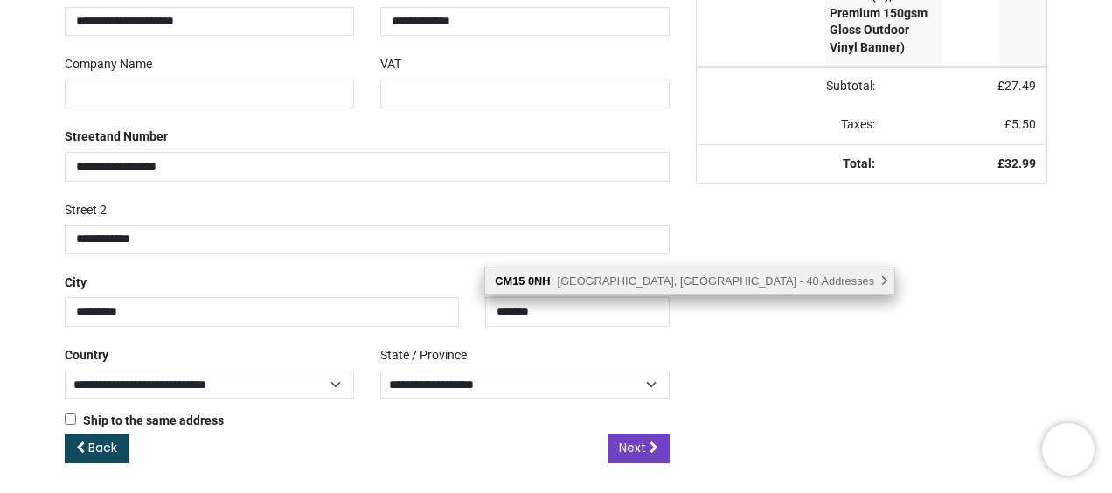
click at [570, 273] on div "CM15 0NH All Saints Close, Brentwood - 40 Addresses , There are multiple addres…" at bounding box center [689, 280] width 409 height 26
type input "********"
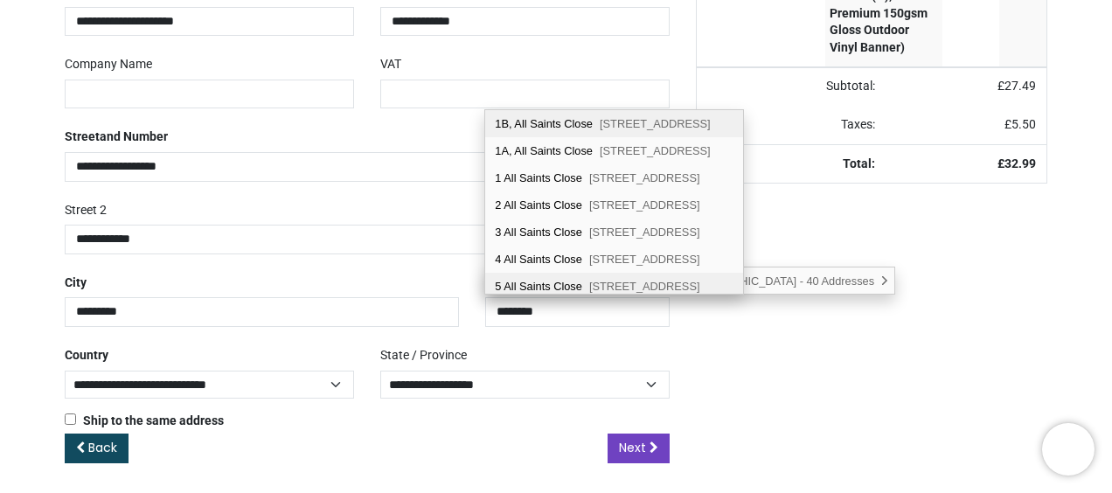
drag, startPoint x: 806, startPoint y: 127, endPoint x: 785, endPoint y: 281, distance: 156.1
click at [785, 281] on div "1B, All Saints Close Doddinghurst, Brentwood, CM15 0NH 1A, All Saints Close Dod…" at bounding box center [689, 280] width 409 height 27
drag, startPoint x: 785, startPoint y: 281, endPoint x: 797, endPoint y: 280, distance: 12.4
click at [743, 280] on div "5 All Saints Close Doddinghurst, Brentwood, CM15 0NH" at bounding box center [614, 285] width 258 height 27
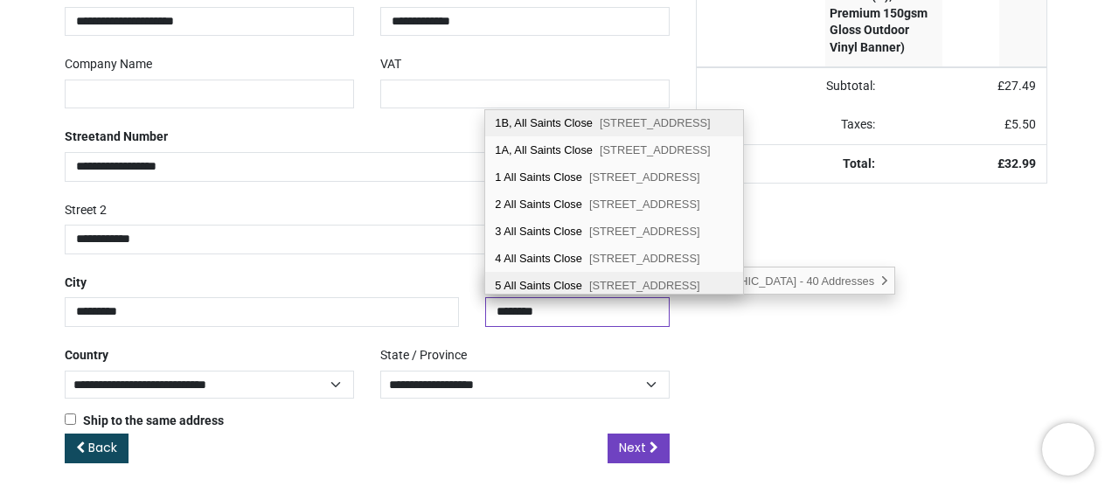
type input "**********"
select select "***"
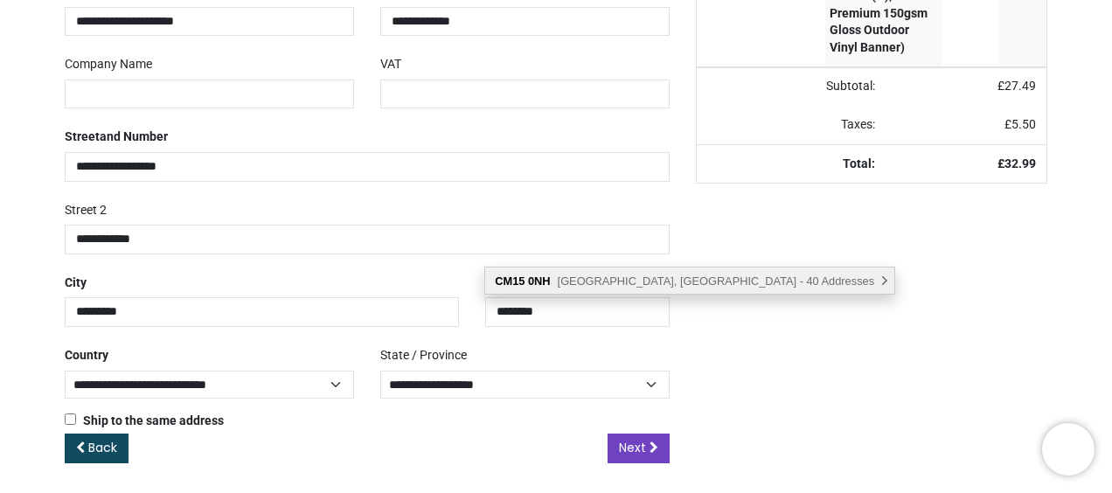
click at [650, 270] on div "CM15 0NH All Saints Close, Brentwood - 40 Addresses , There are multiple addres…" at bounding box center [689, 280] width 409 height 26
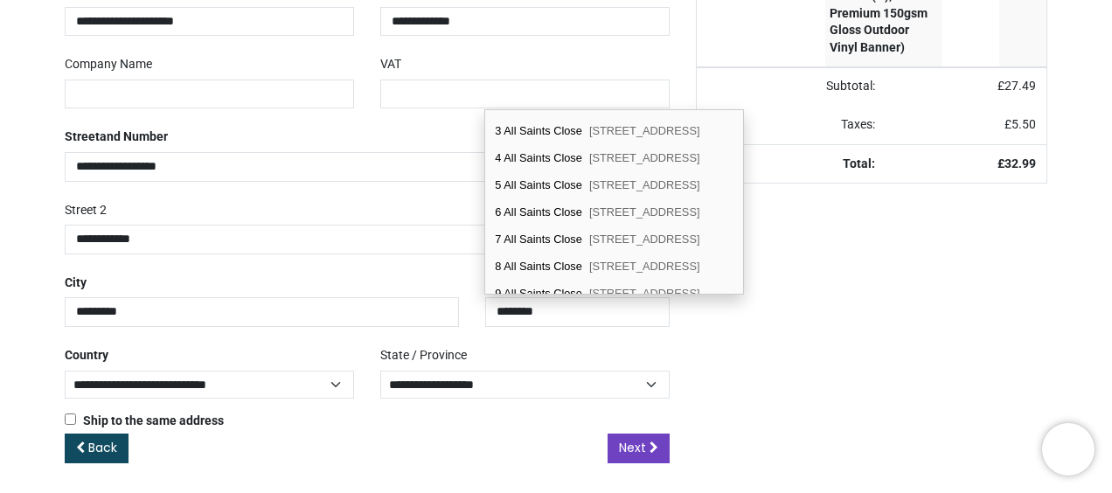
scroll to position [105, 0]
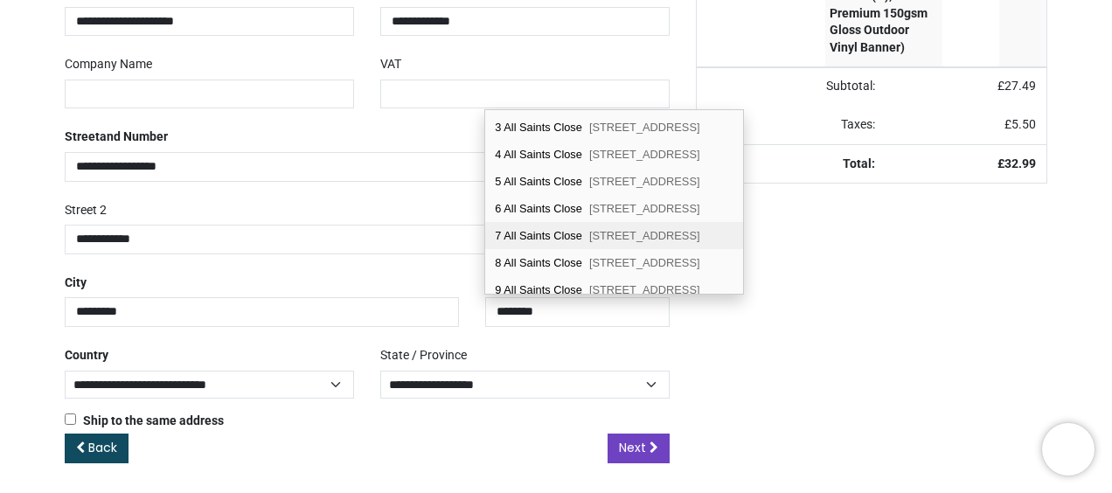
click at [608, 229] on span "Doddinghurst, Brentwood, CM15 0NH" at bounding box center [644, 235] width 111 height 13
type input "**********"
select select "***"
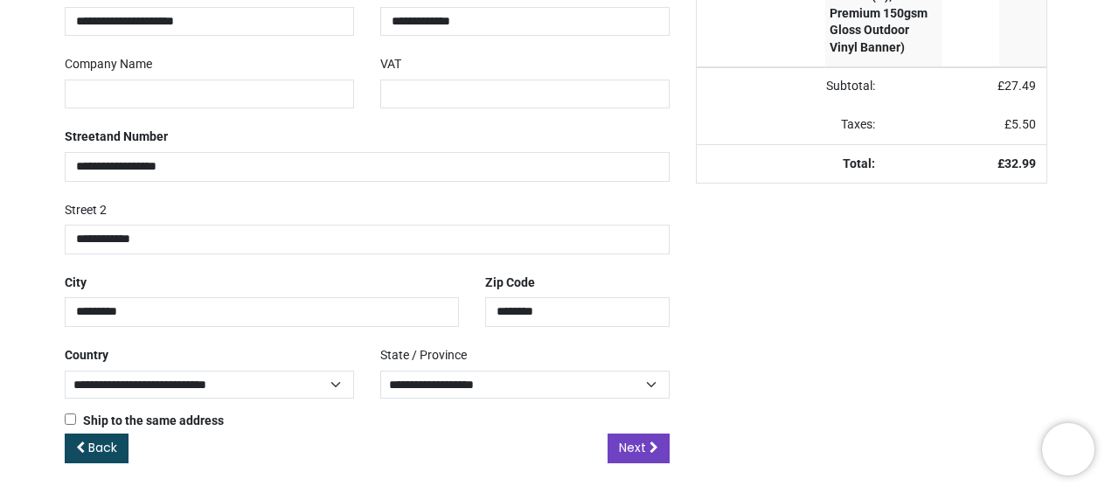
click at [751, 325] on div "Your order: £ 32.99 Product Quantity Price Personalised Baby Shower Banner - Bl…" at bounding box center [872, 168] width 378 height 645
click at [536, 371] on select "**********" at bounding box center [524, 385] width 289 height 29
select select "**"
click at [380, 371] on select "**********" at bounding box center [524, 385] width 289 height 29
click at [442, 379] on select "**********" at bounding box center [524, 385] width 289 height 29
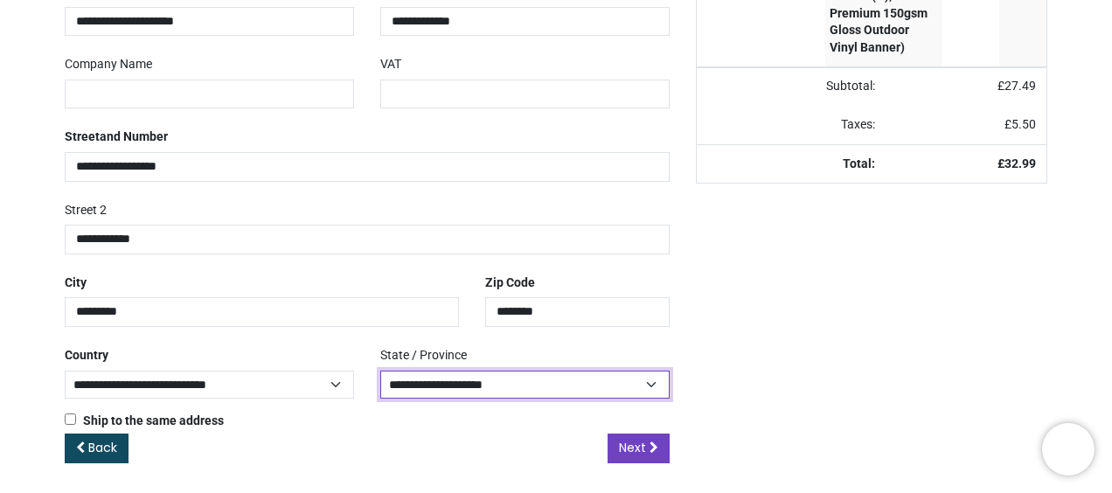
select select
click at [753, 379] on div "Your order: £ 32.99 Product Quantity Price Personalised Baby Shower Banner - Bl…" at bounding box center [872, 168] width 378 height 645
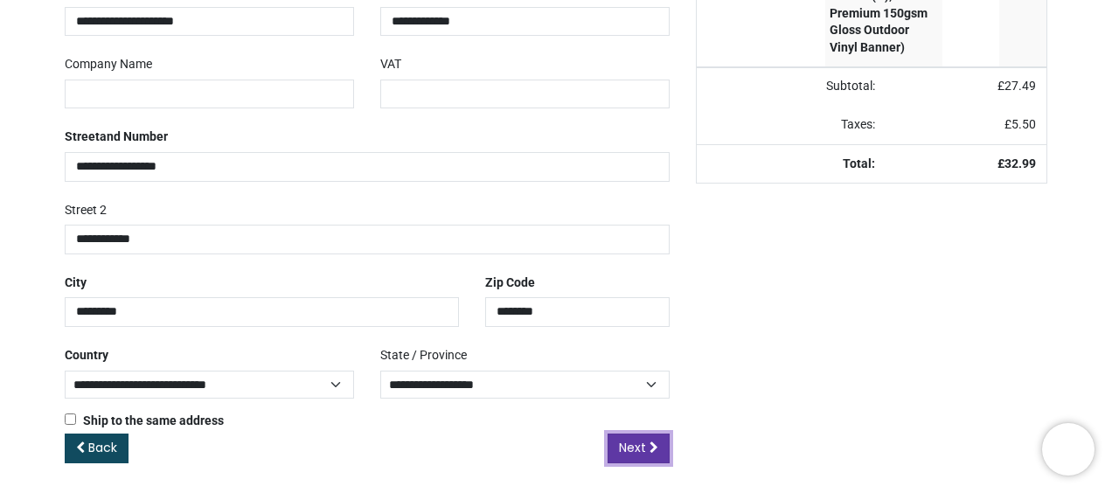
click at [635, 450] on span "Next" at bounding box center [632, 447] width 27 height 17
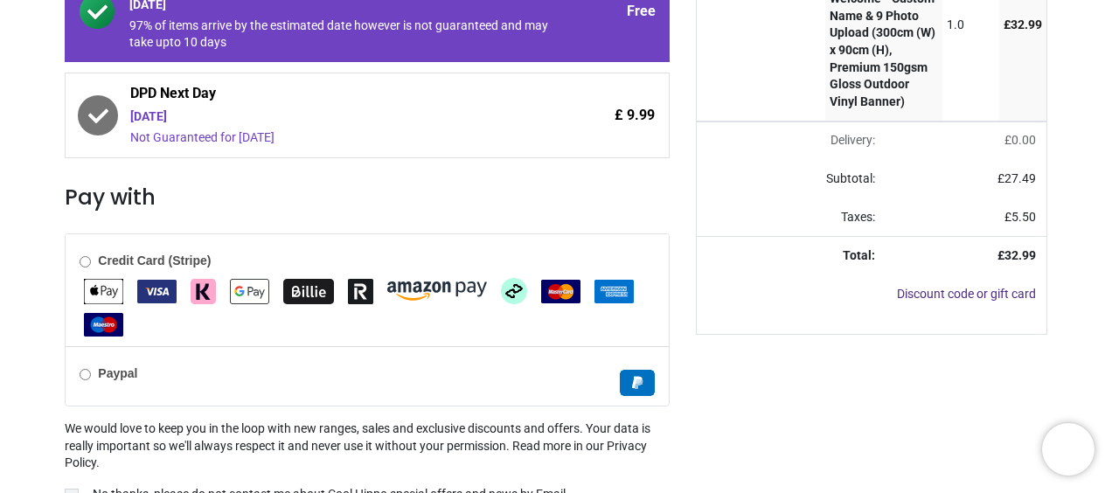
scroll to position [442, 0]
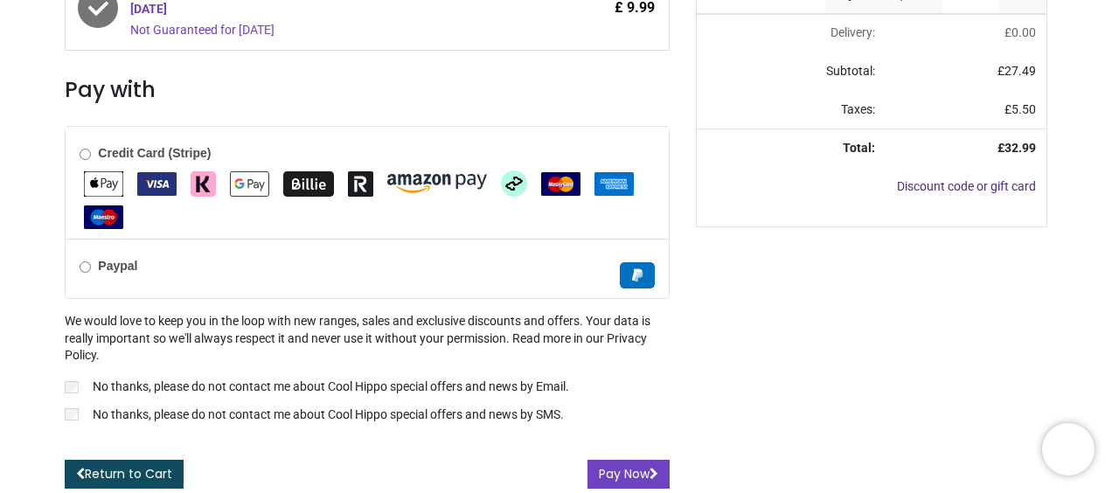
click at [204, 180] on img "Klarna" at bounding box center [203, 183] width 25 height 25
click at [739, 309] on div "Your order: £ 32.99 Product Quantity Price Personalised Baby Shower Banner - Bl…" at bounding box center [872, 141] width 378 height 696
click at [623, 467] on button "Pay Now" at bounding box center [628, 475] width 82 height 30
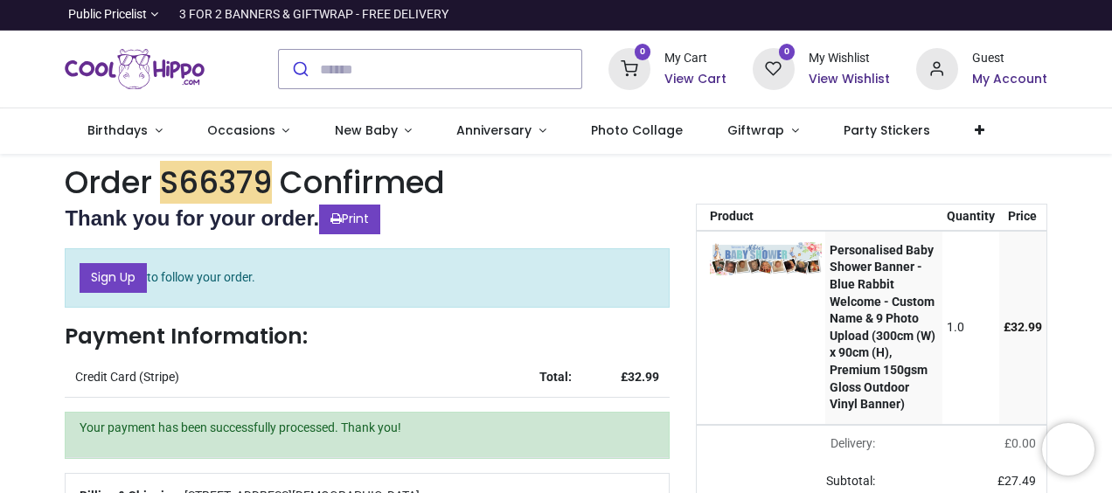
click at [1107, 89] on div "0 My Cart View Cart 0 Guest" at bounding box center [556, 70] width 1112 height 78
